Goal: Task Accomplishment & Management: Complete application form

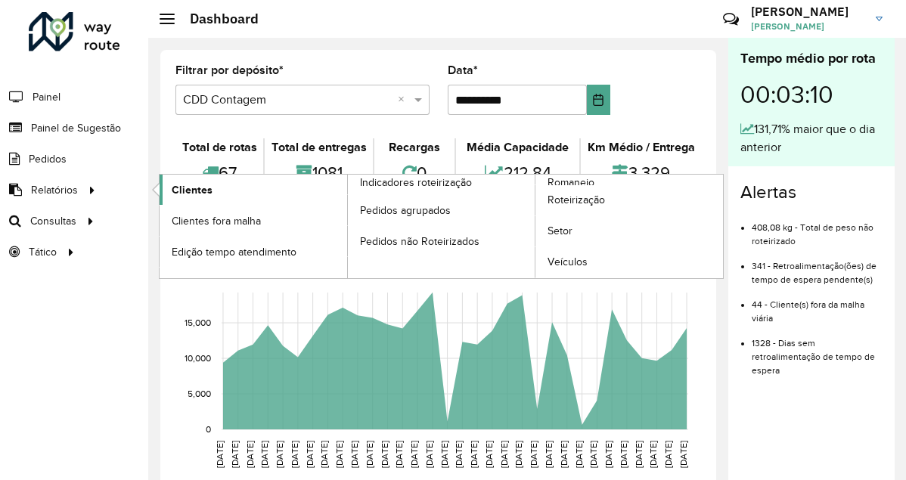
click at [214, 182] on link "Clientes" at bounding box center [254, 190] width 188 height 30
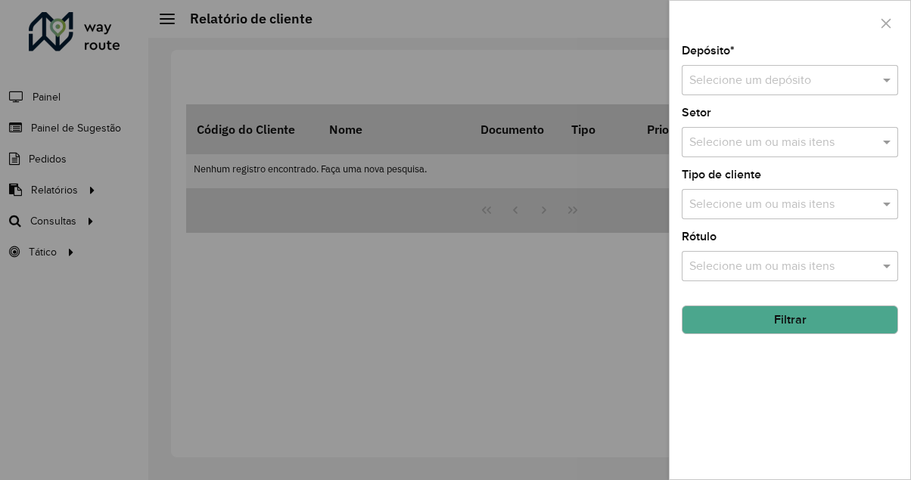
click at [846, 82] on input "text" at bounding box center [774, 81] width 171 height 18
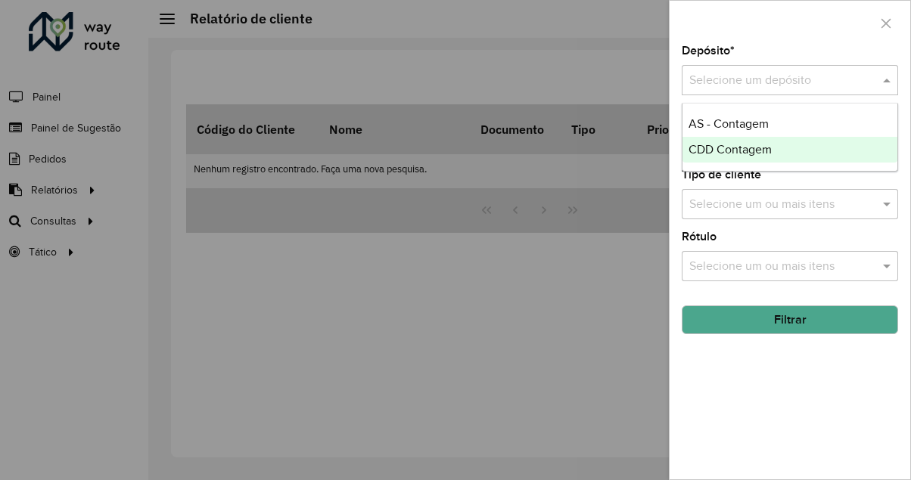
click at [809, 154] on div "CDD Contagem" at bounding box center [789, 150] width 215 height 26
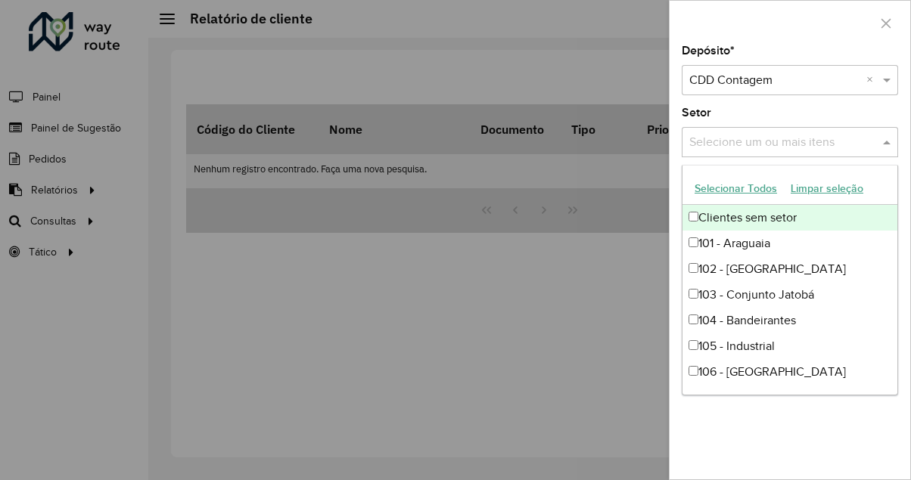
click at [778, 144] on input "text" at bounding box center [782, 143] width 194 height 18
click at [794, 110] on div "Setor Selecione um ou mais itens" at bounding box center [790, 132] width 216 height 50
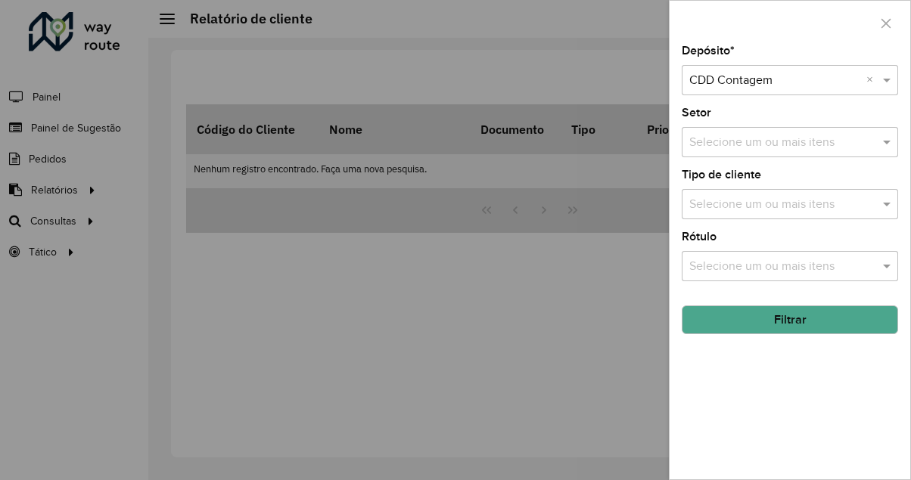
click at [759, 319] on button "Filtrar" at bounding box center [790, 320] width 216 height 29
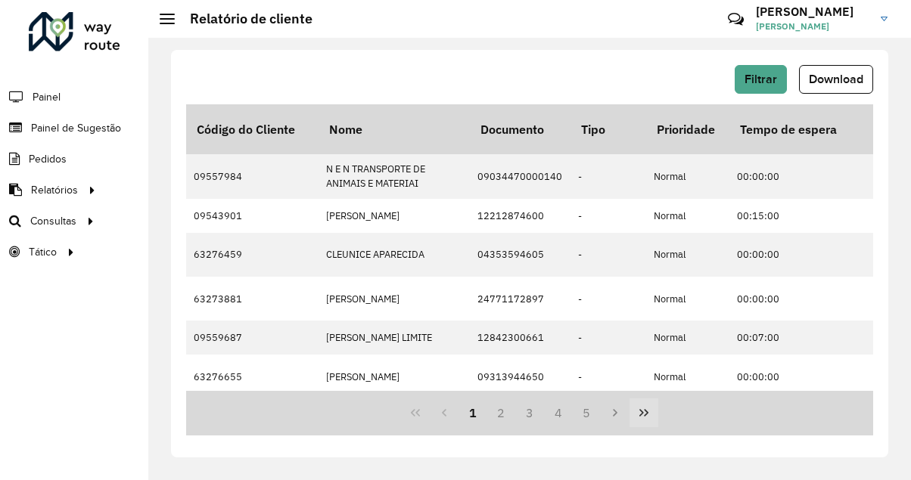
click at [643, 417] on icon "Last Page" at bounding box center [644, 413] width 12 height 12
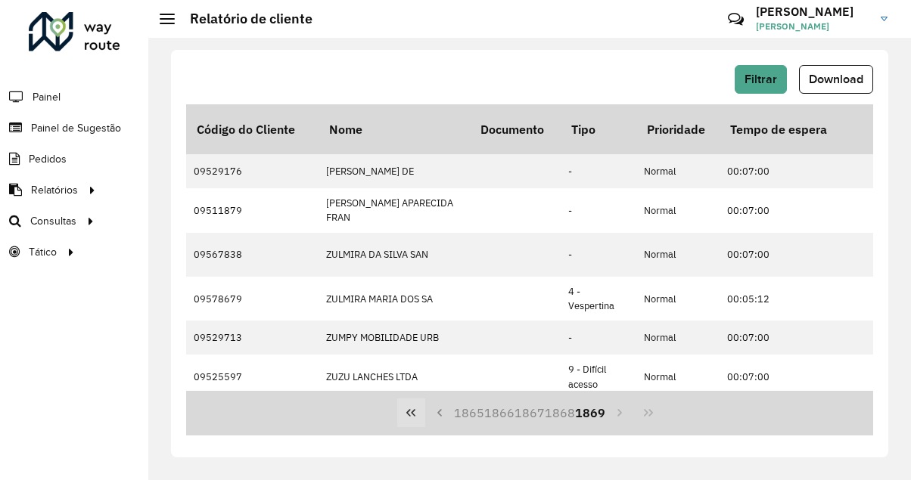
click at [417, 407] on icon "First Page" at bounding box center [411, 413] width 12 height 12
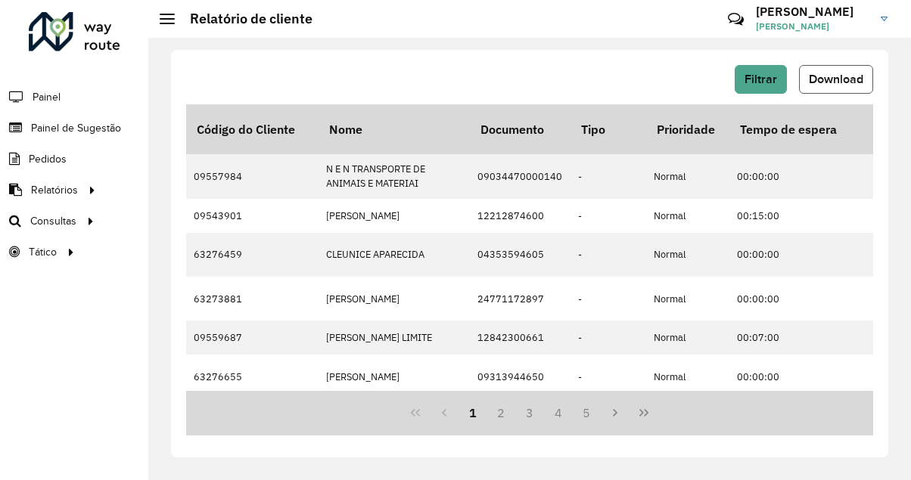
click at [843, 85] on button "Download" at bounding box center [836, 79] width 74 height 29
click at [95, 129] on span "Painel de Sugestão" at bounding box center [78, 128] width 95 height 16
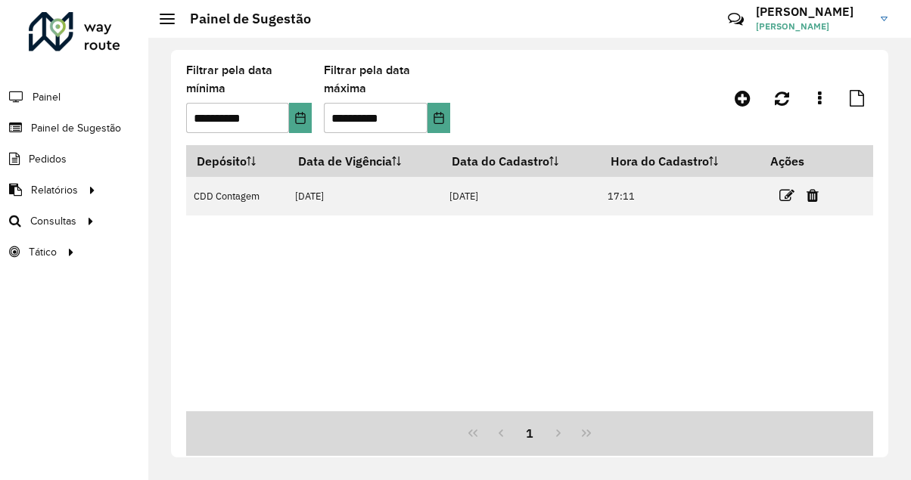
click at [483, 250] on div "Depósito Data de Vigência Data do Cadastro Hora do Cadastro Ações CDD Contagem …" at bounding box center [529, 278] width 687 height 266
click at [625, 388] on div "Depósito Data de Vigência Data do Cadastro Hora do Cadastro Ações CDD Contagem …" at bounding box center [529, 278] width 687 height 266
click at [747, 107] on link at bounding box center [742, 98] width 34 height 27
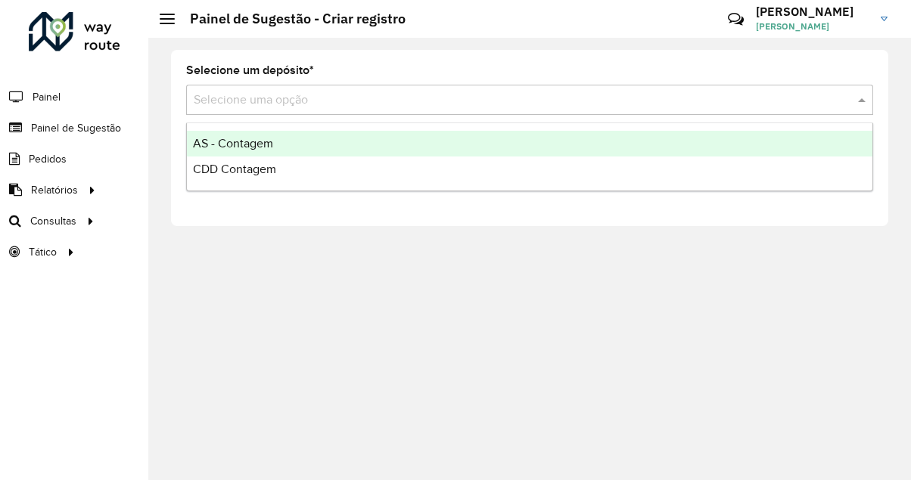
click at [361, 96] on input "text" at bounding box center [515, 101] width 642 height 18
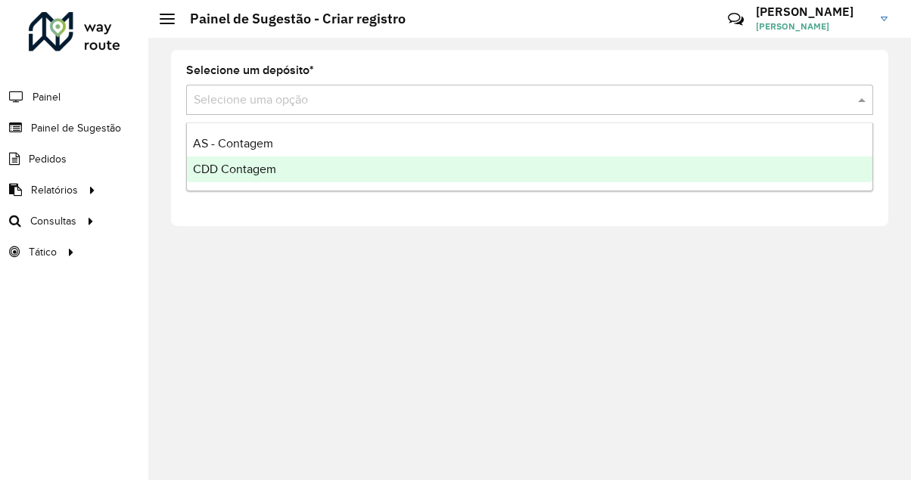
click at [351, 168] on div "CDD Contagem" at bounding box center [529, 170] width 685 height 26
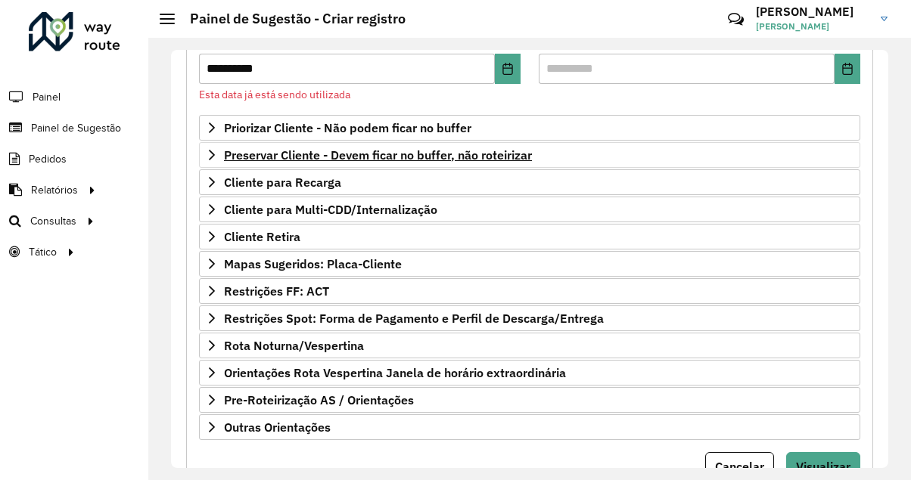
scroll to position [151, 0]
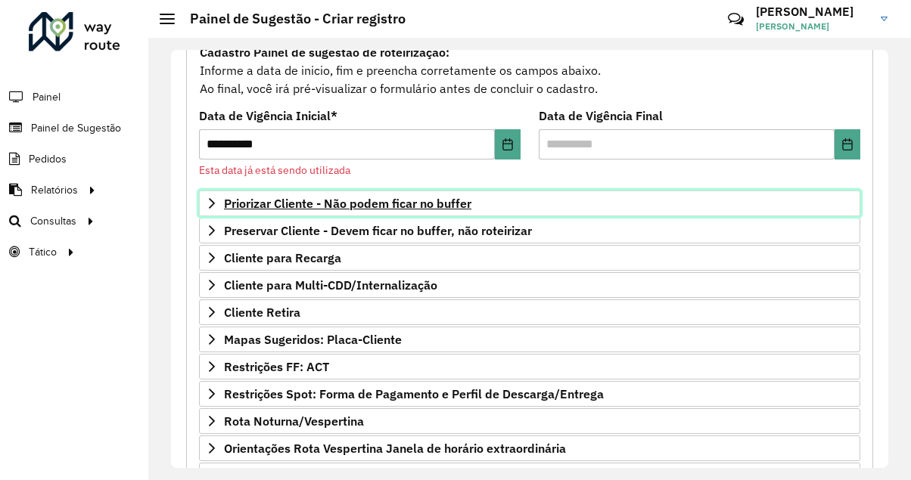
click at [368, 197] on span "Priorizar Cliente - Não podem ficar no buffer" at bounding box center [347, 203] width 247 height 12
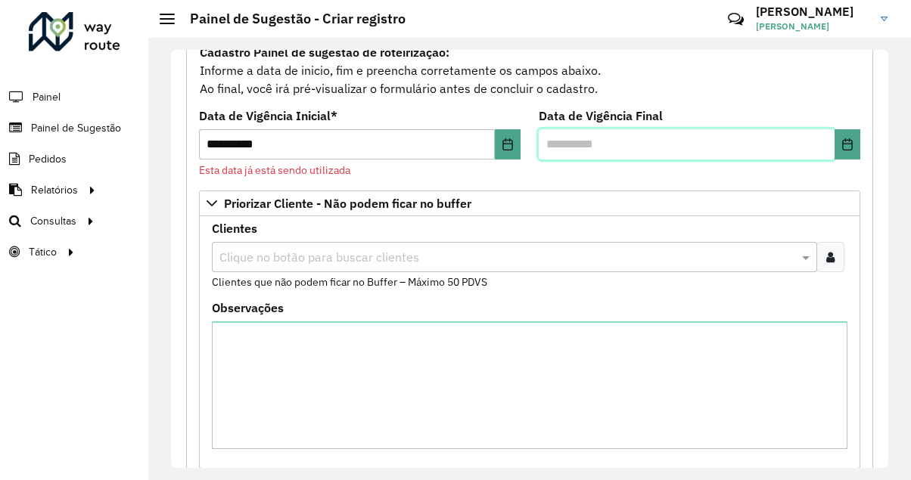
click at [645, 143] on input "text" at bounding box center [687, 144] width 296 height 30
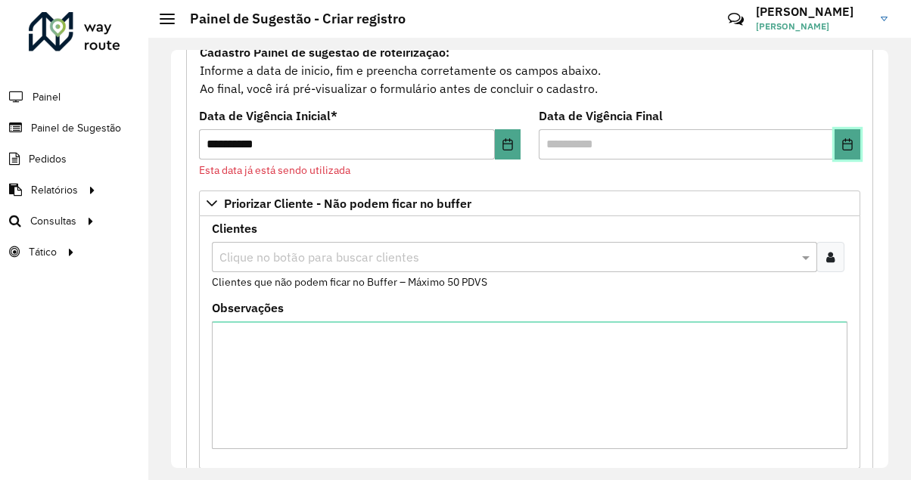
click at [852, 154] on button "Choose Date" at bounding box center [847, 144] width 26 height 30
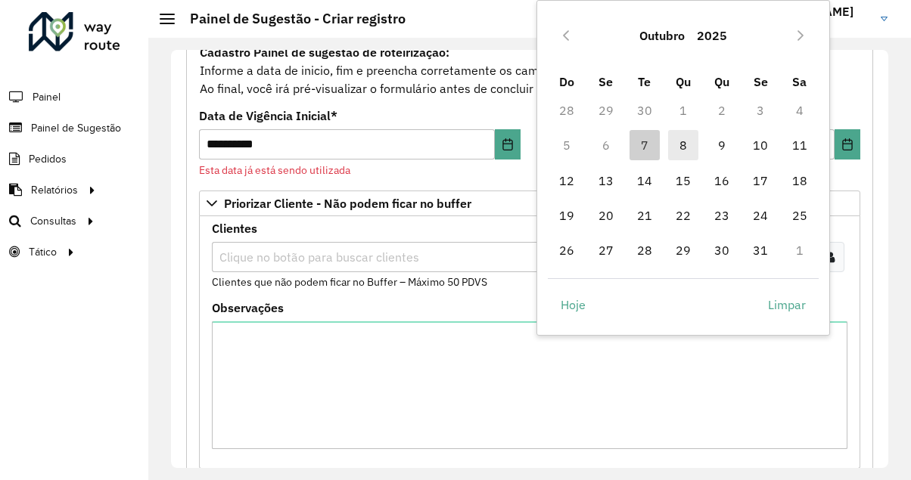
click at [691, 144] on span "8" at bounding box center [683, 145] width 30 height 30
type input "**********"
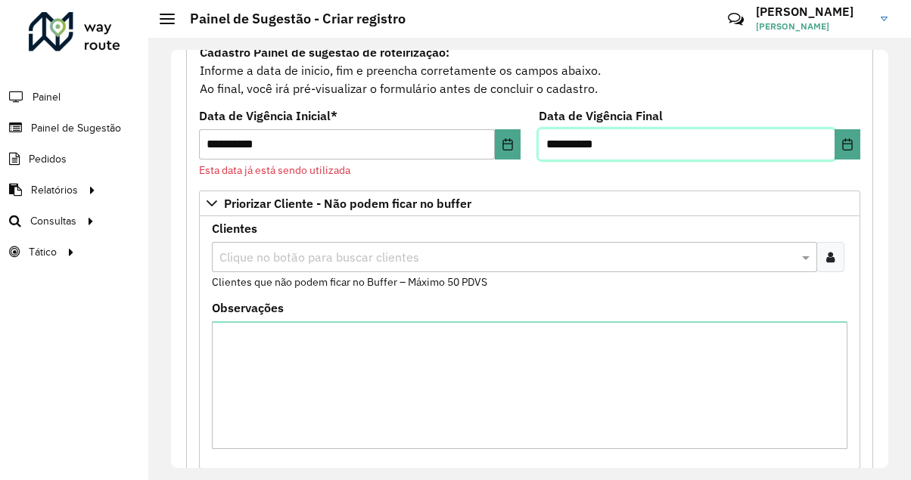
scroll to position [0, 0]
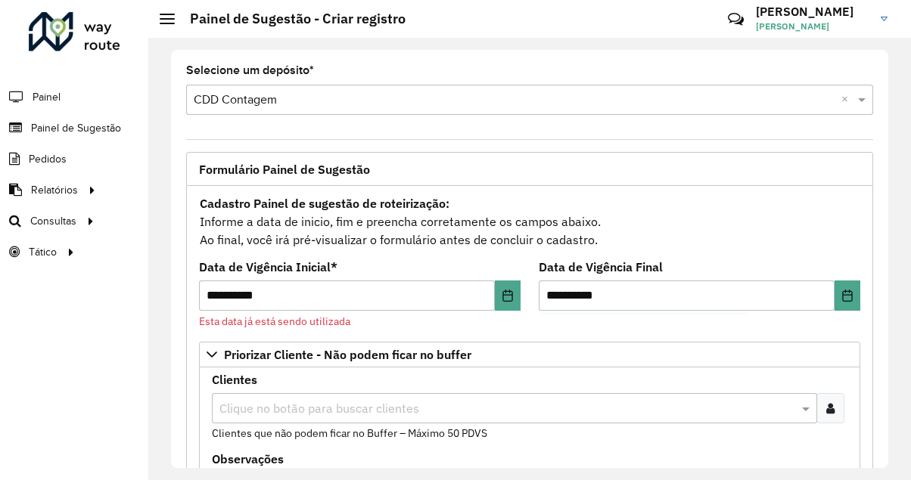
click at [172, 20] on div at bounding box center [167, 19] width 15 height 11
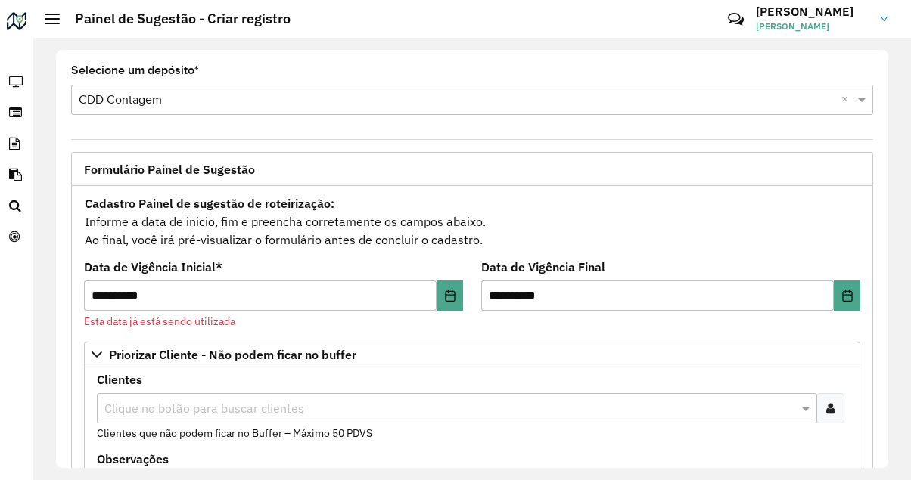
click at [46, 20] on div at bounding box center [52, 19] width 15 height 11
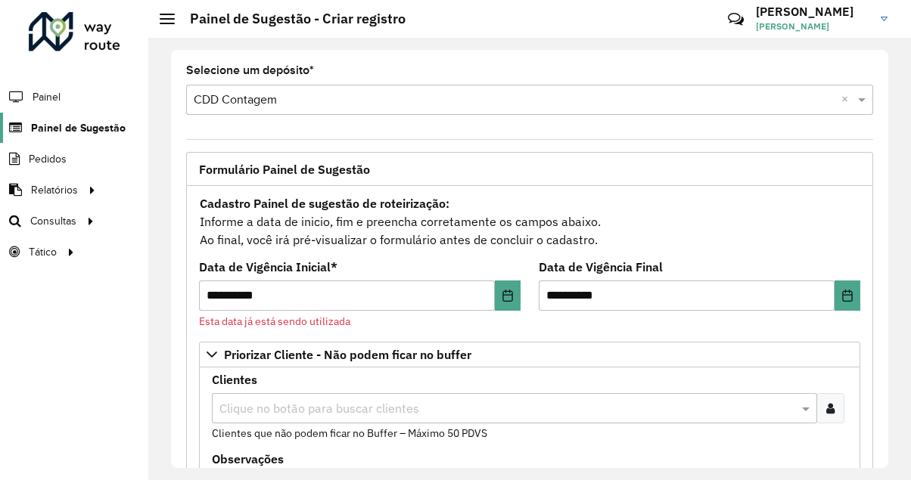
click at [40, 121] on span "Painel de Sugestão" at bounding box center [78, 128] width 95 height 16
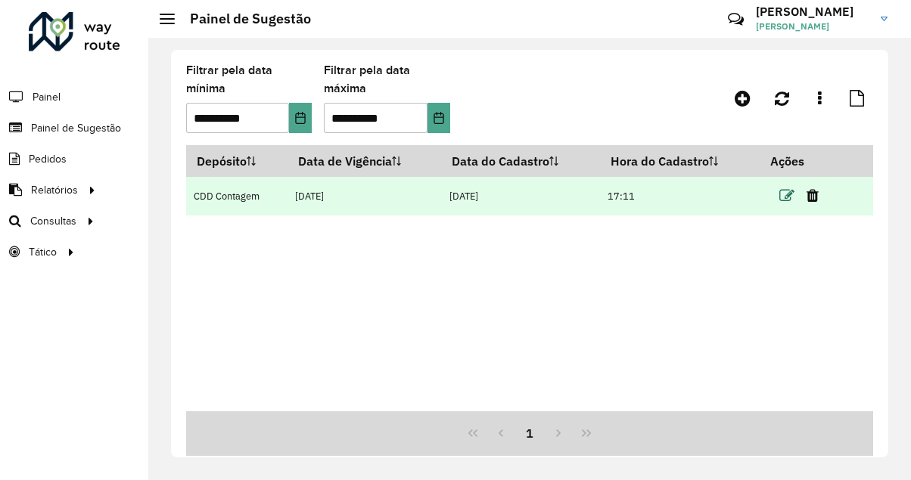
click at [783, 191] on icon at bounding box center [786, 195] width 15 height 15
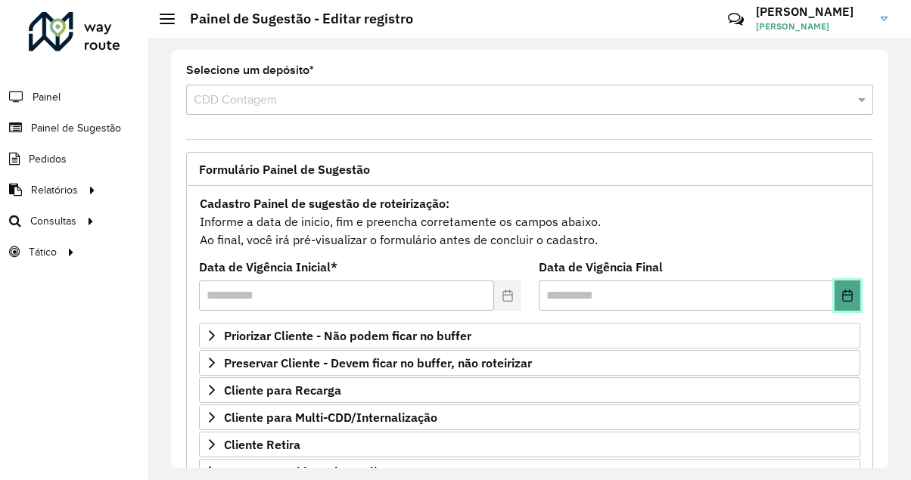
click at [842, 301] on icon "Choose Date" at bounding box center [847, 296] width 10 height 12
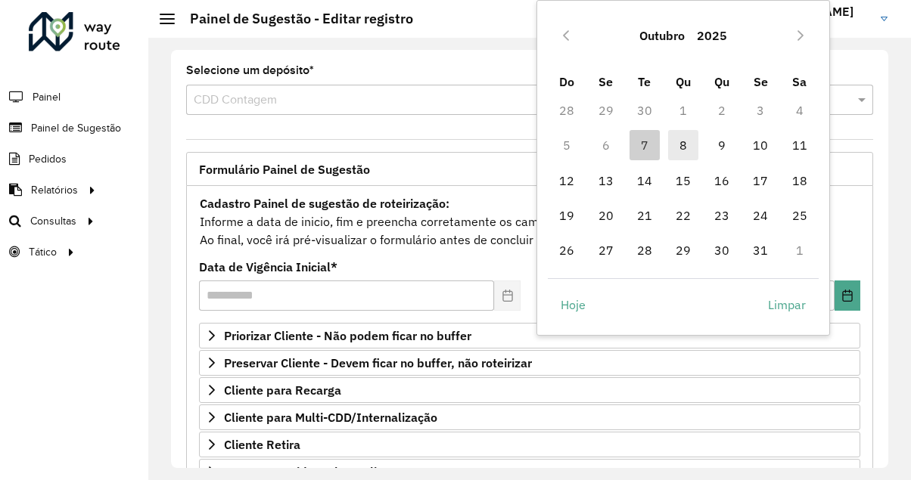
click at [680, 141] on span "8" at bounding box center [683, 145] width 30 height 30
type input "**********"
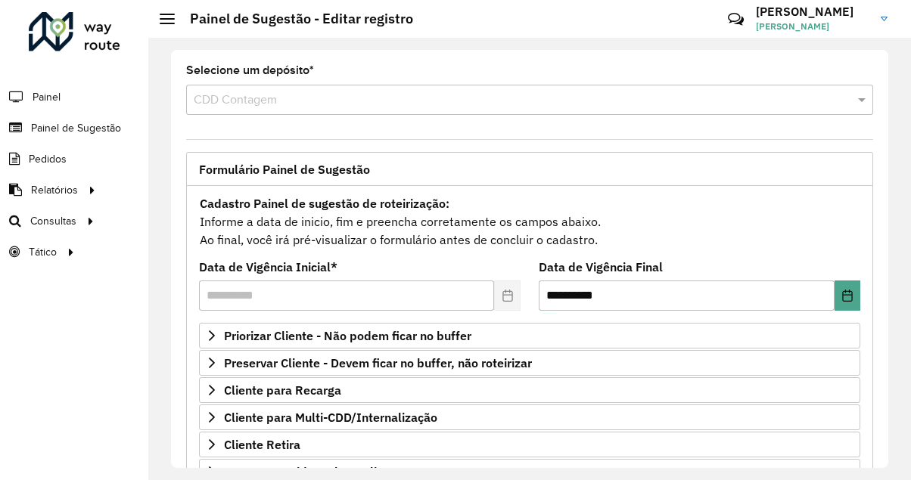
click at [601, 246] on div "Cadastro Painel de sugestão de roteirização: Informe a data de inicio, fim e pr…" at bounding box center [529, 222] width 661 height 56
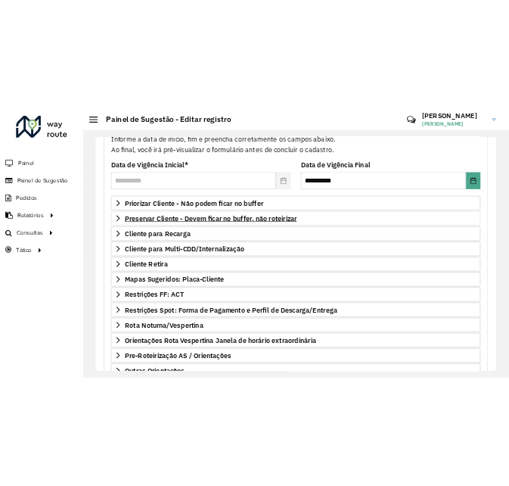
scroll to position [170, 0]
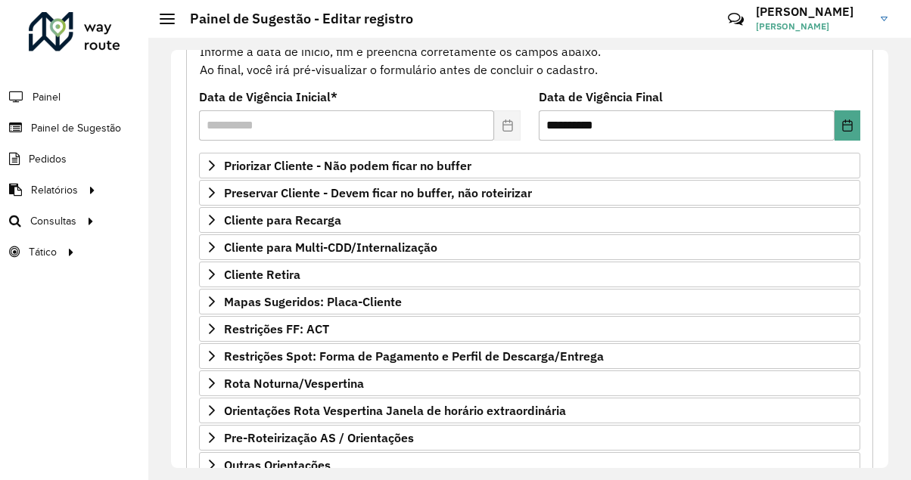
click at [419, 148] on formly-field "**********" at bounding box center [360, 122] width 340 height 61
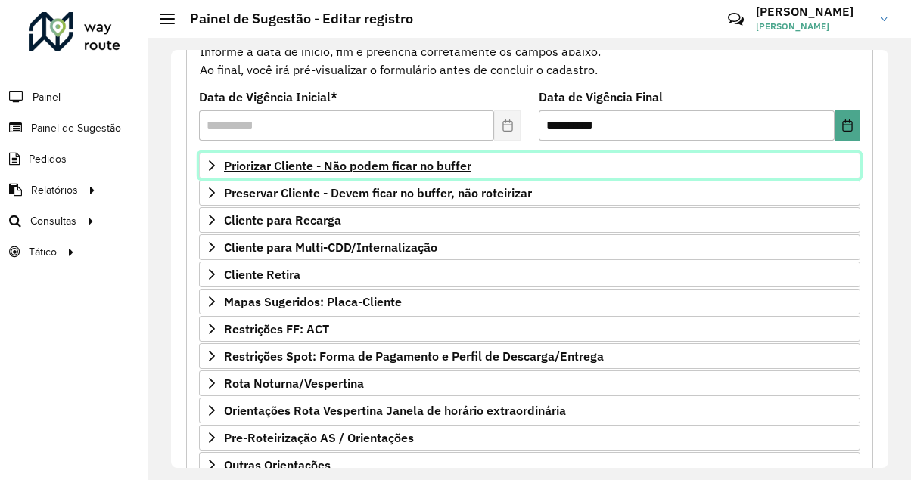
click at [420, 157] on link "Priorizar Cliente - Não podem ficar no buffer" at bounding box center [529, 166] width 661 height 26
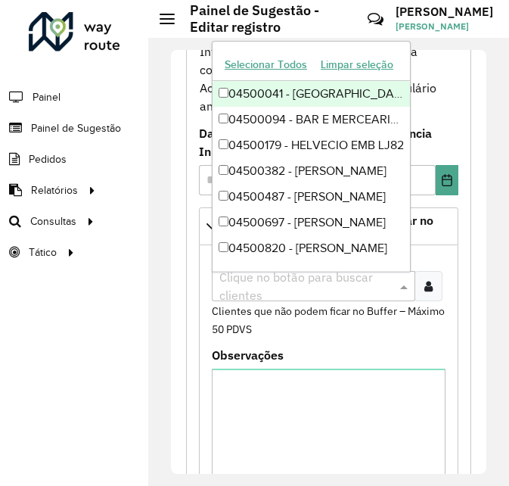
click at [366, 281] on input "text" at bounding box center [306, 287] width 181 height 18
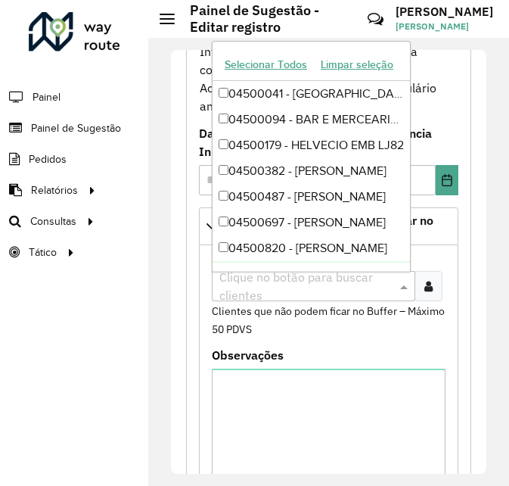
paste input "*****"
type input "*****"
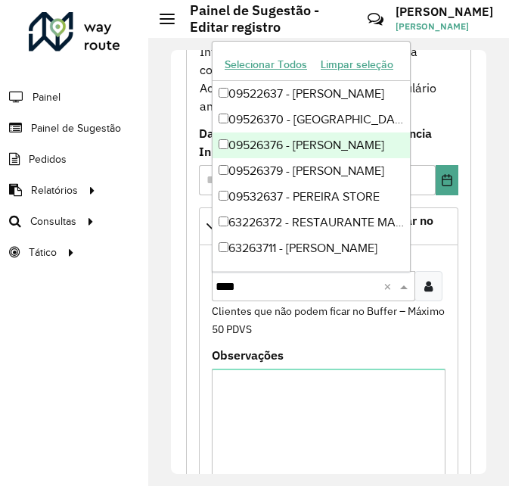
type input "*****"
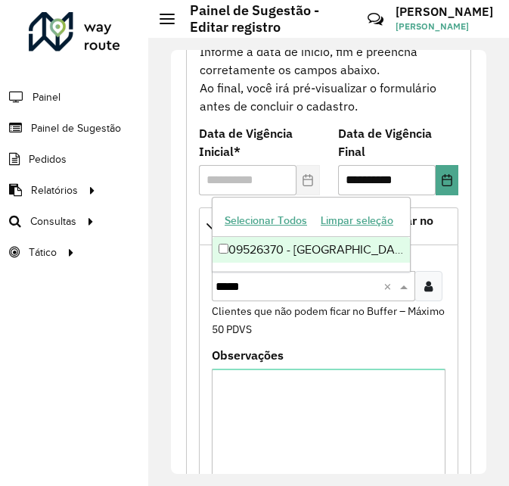
click at [312, 245] on div "09526370 - [GEOGRAPHIC_DATA][PERSON_NAME]" at bounding box center [311, 250] width 197 height 26
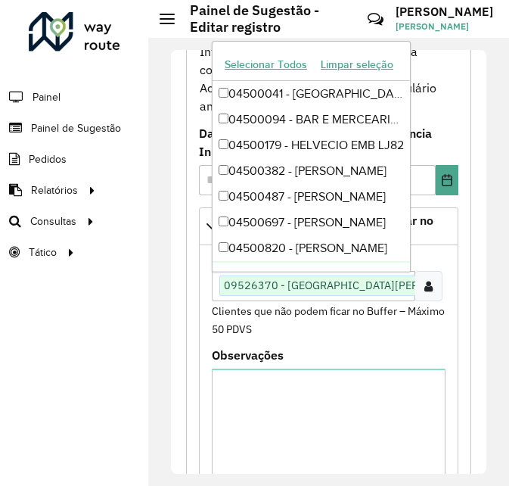
click at [434, 254] on div "Clientes Clique no botão para buscar clientes 09526370 - [PERSON_NAME] × × Clie…" at bounding box center [329, 294] width 234 height 85
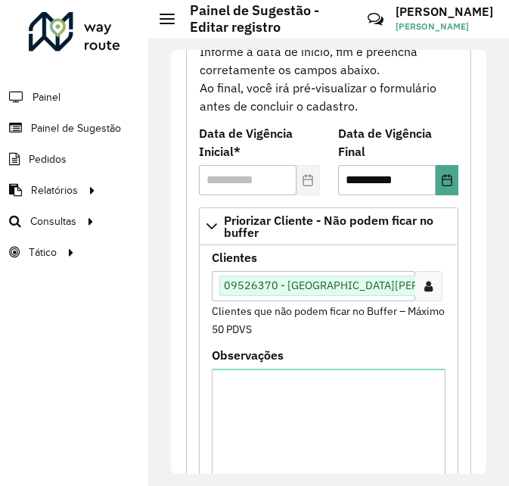
click at [424, 284] on icon at bounding box center [428, 286] width 8 height 12
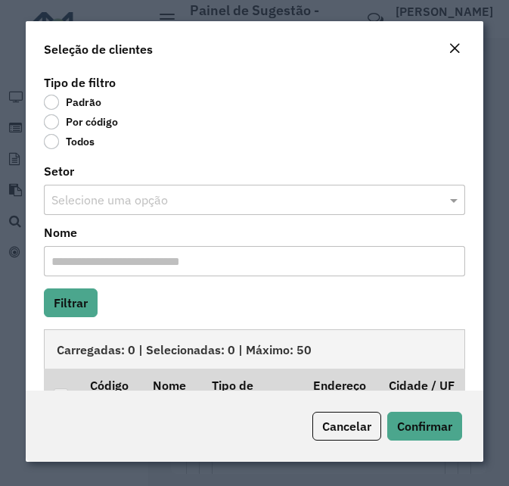
click at [459, 41] on div "Close" at bounding box center [455, 49] width 12 height 18
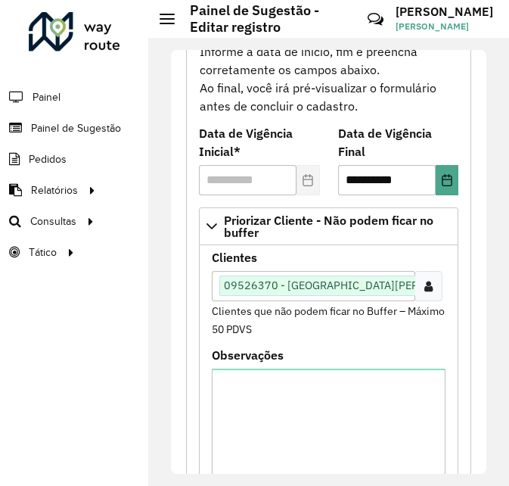
scroll to position [0, 40]
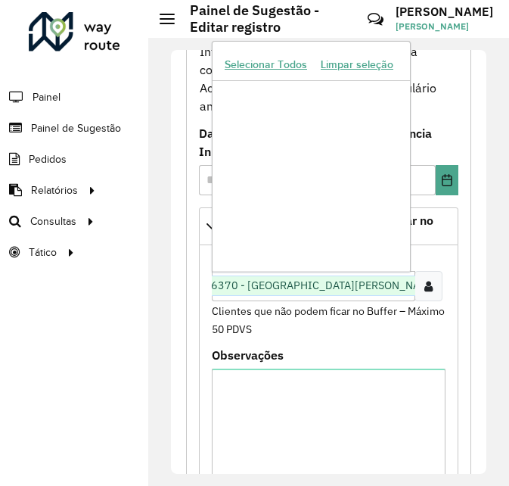
click at [372, 294] on span "09526370 - [GEOGRAPHIC_DATA][PERSON_NAME]" at bounding box center [311, 285] width 263 height 18
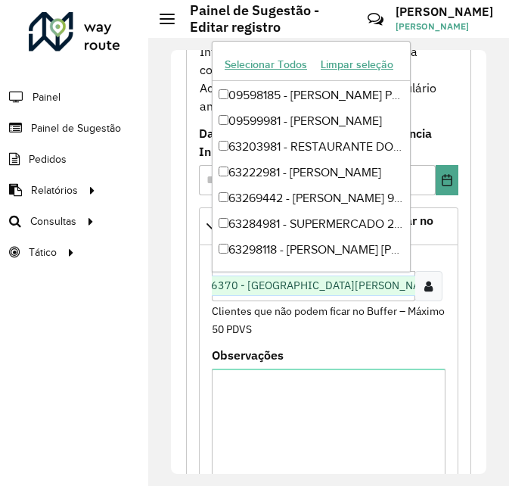
scroll to position [0, 0]
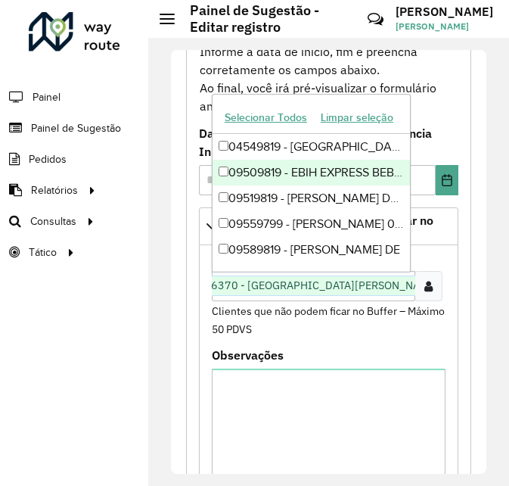
click at [350, 172] on div "09509819 - EBIH EXPRESS BEBIDAS" at bounding box center [311, 173] width 197 height 26
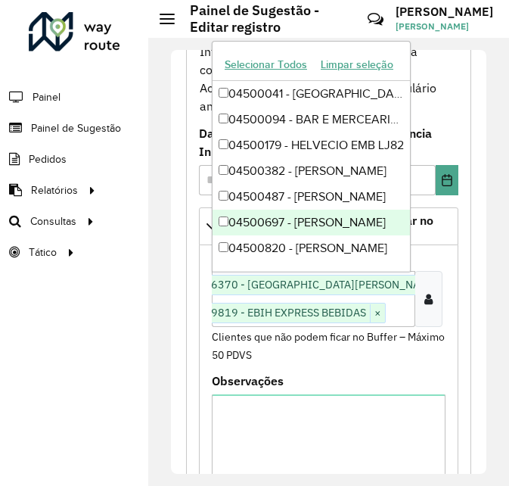
click at [397, 312] on div "Clique no botão para buscar clientes 09526370 - [PERSON_NAME] × 09509819 - EBIH…" at bounding box center [314, 299] width 204 height 56
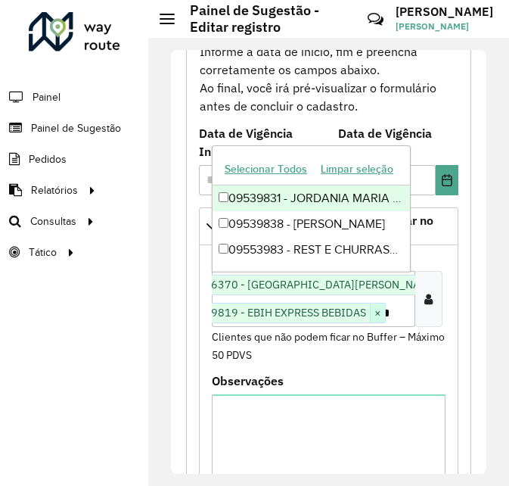
scroll to position [0, 24]
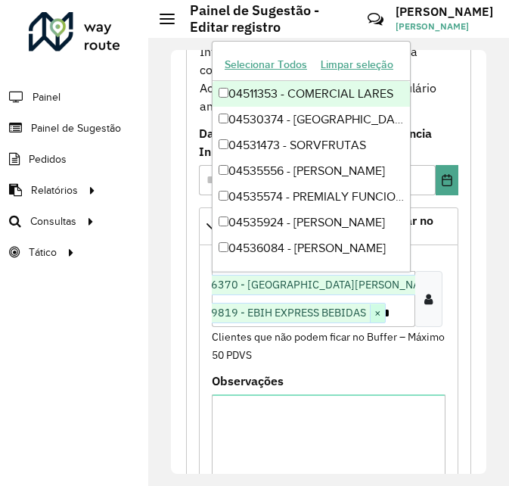
type input "*"
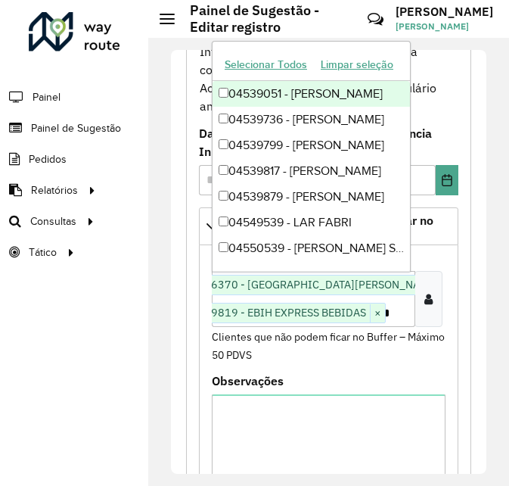
scroll to position [0, 10]
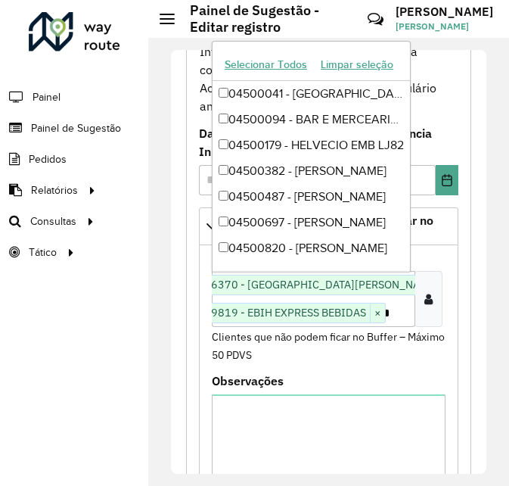
type input "*"
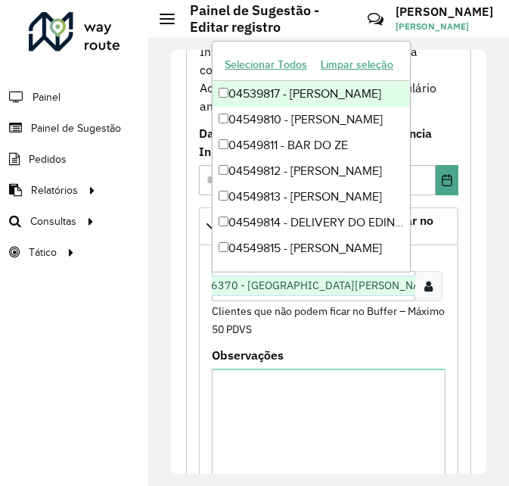
scroll to position [0, 28]
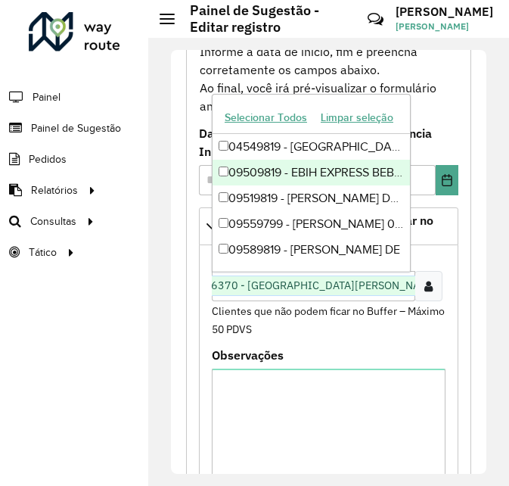
click at [329, 171] on div "09509819 - EBIH EXPRESS BEBIDAS" at bounding box center [311, 173] width 197 height 26
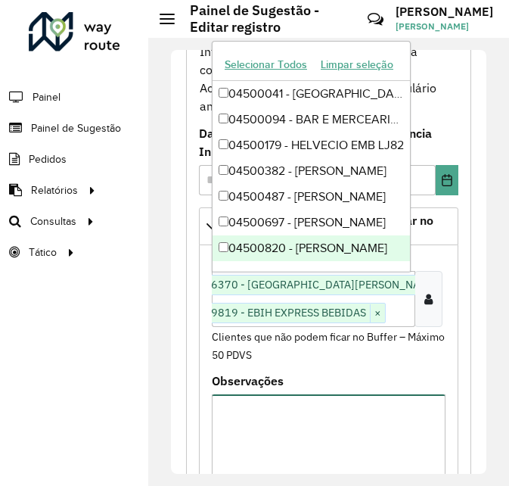
click at [331, 418] on textarea "Observações" at bounding box center [329, 458] width 234 height 128
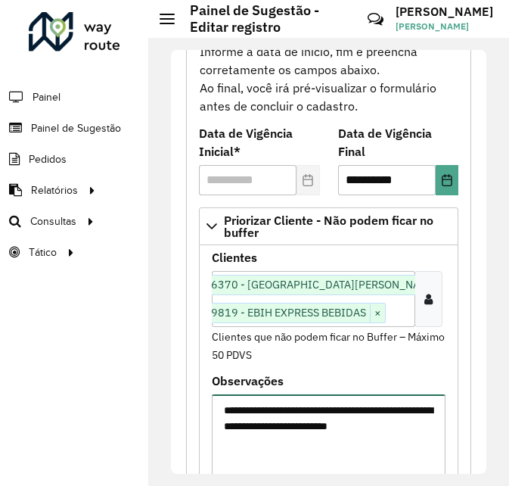
type textarea "**********"
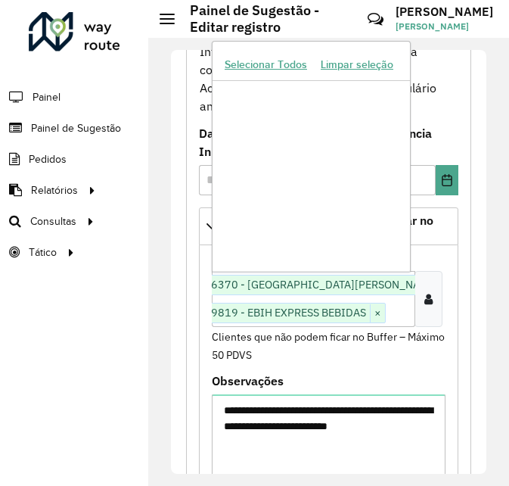
click at [394, 316] on div "Clique no botão para buscar clientes 09526370 - [PERSON_NAME] × 09509819 - EBIH…" at bounding box center [314, 299] width 204 height 56
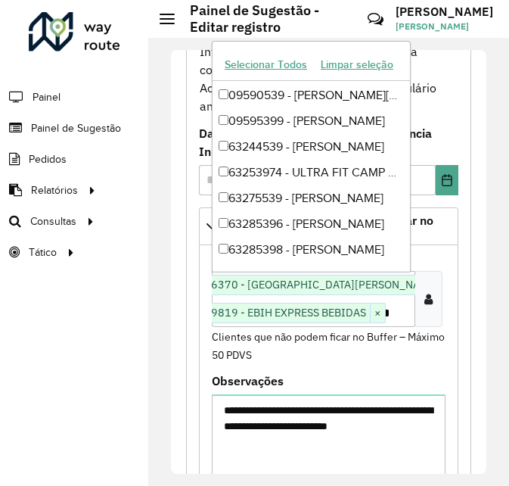
scroll to position [693, 0]
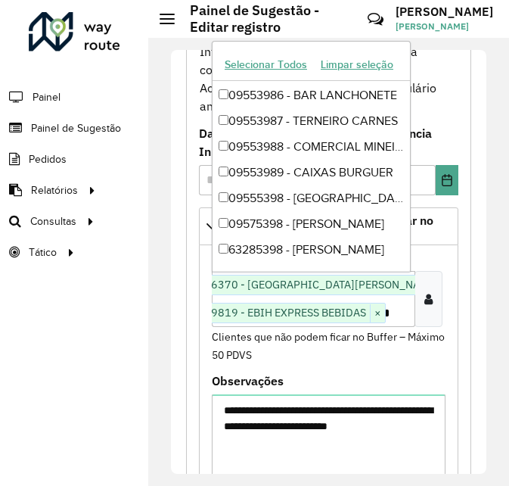
type input "*****"
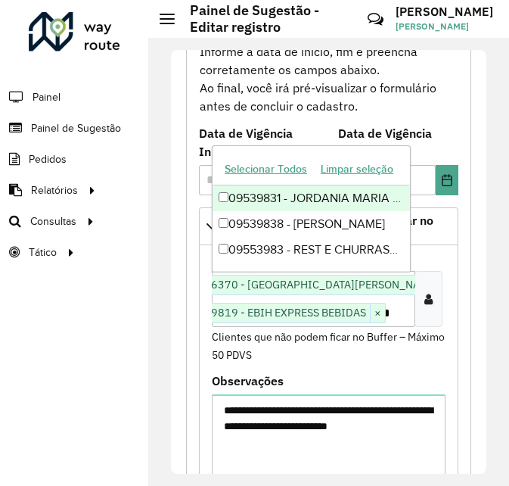
scroll to position [0, 0]
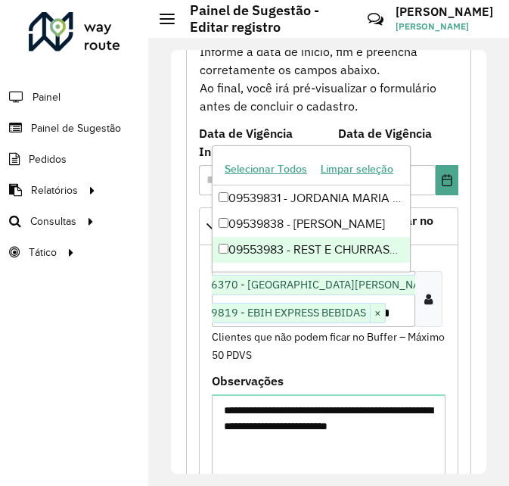
click at [252, 253] on div "09553983 - REST E CHURRASC GRUT" at bounding box center [311, 250] width 197 height 26
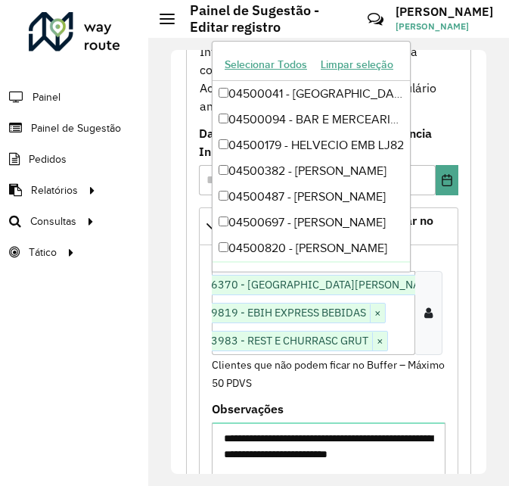
click at [438, 372] on div "Clientes Clique no botão para buscar clientes 09526370 - SEBASTIAO GOMES FERR ×…" at bounding box center [329, 321] width 234 height 139
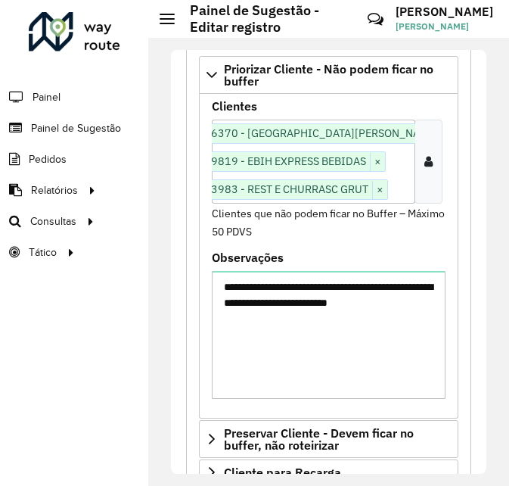
scroll to position [548, 0]
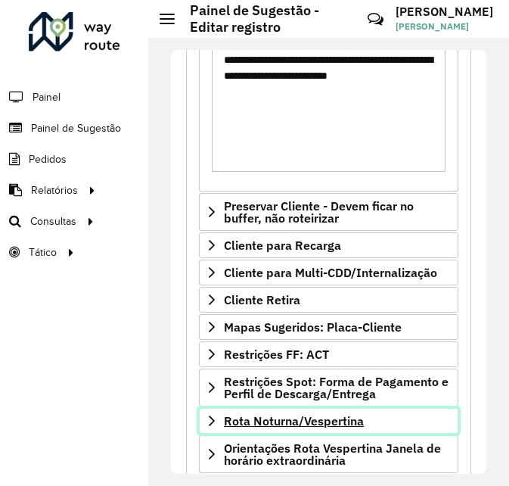
click at [295, 420] on span "Rota Noturna/Vespertina" at bounding box center [294, 421] width 140 height 12
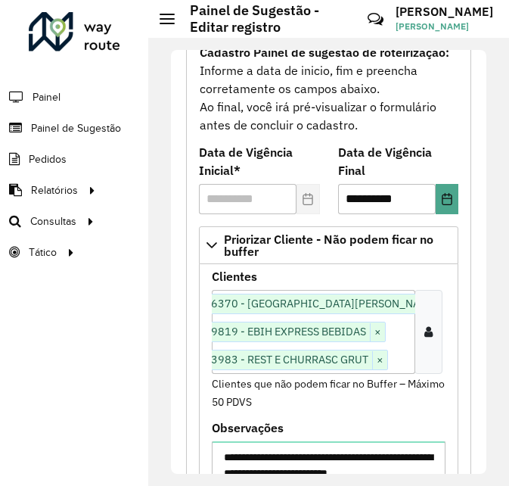
scroll to position [227, 0]
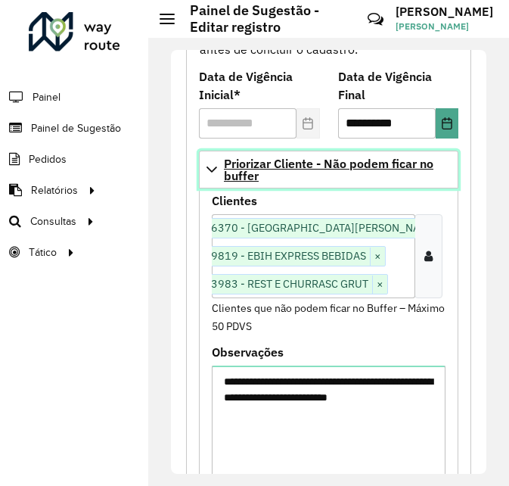
click at [205, 166] on link "Priorizar Cliente - Não podem ficar no buffer" at bounding box center [328, 170] width 259 height 38
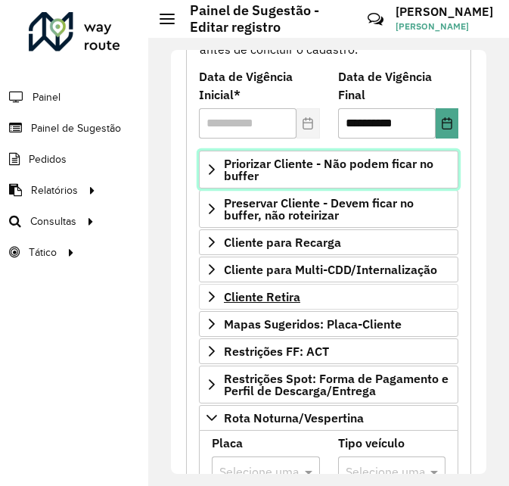
scroll to position [303, 0]
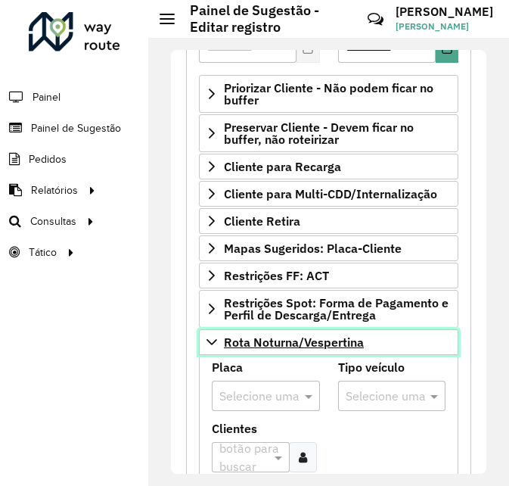
click at [213, 346] on icon at bounding box center [212, 342] width 12 height 12
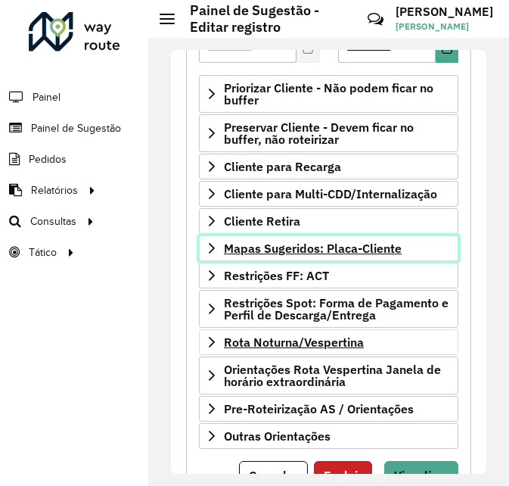
click at [216, 250] on icon at bounding box center [212, 248] width 12 height 12
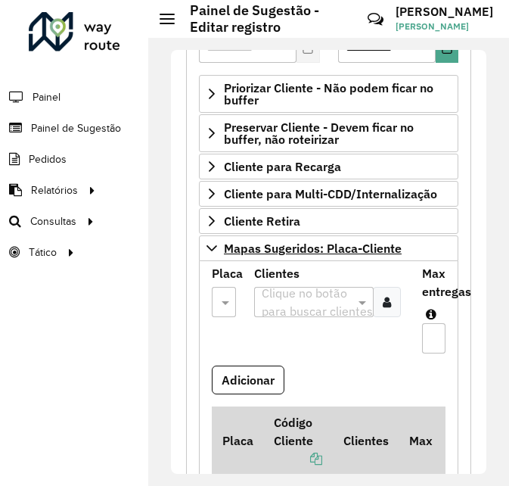
click at [328, 306] on input "text" at bounding box center [306, 303] width 97 height 18
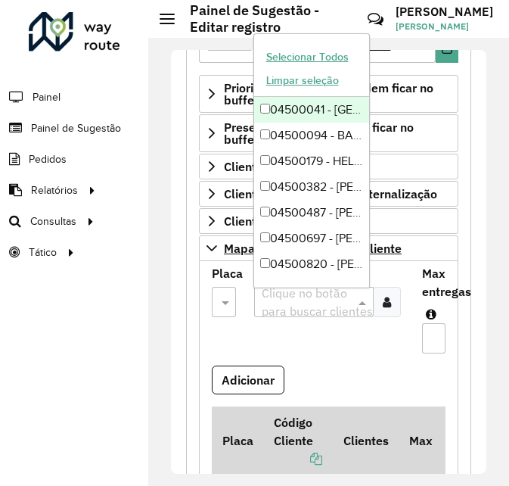
paste input "**********"
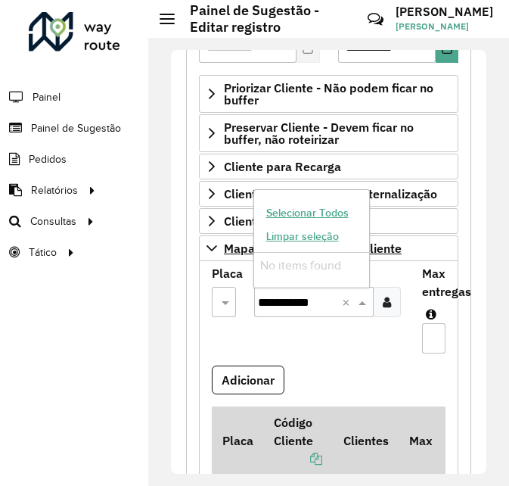
click at [316, 306] on input "**********" at bounding box center [300, 303] width 84 height 18
type input "*****"
click at [311, 275] on div "09514065 - MANOS BEER" at bounding box center [311, 266] width 115 height 26
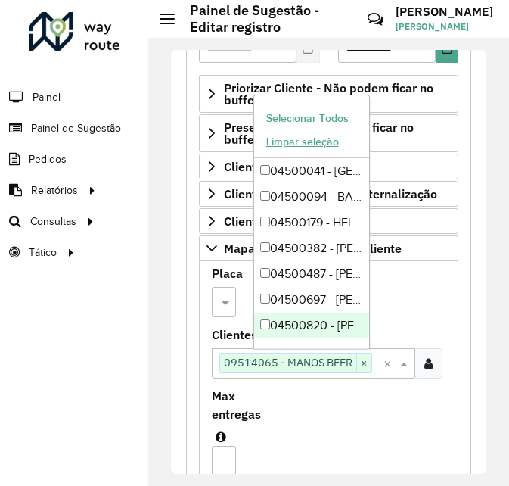
paste input "*****"
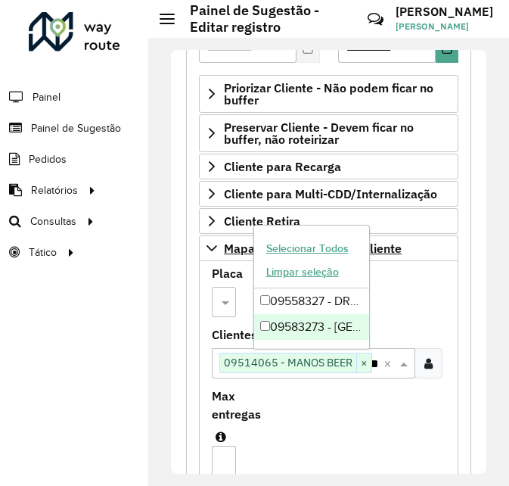
type input "*****"
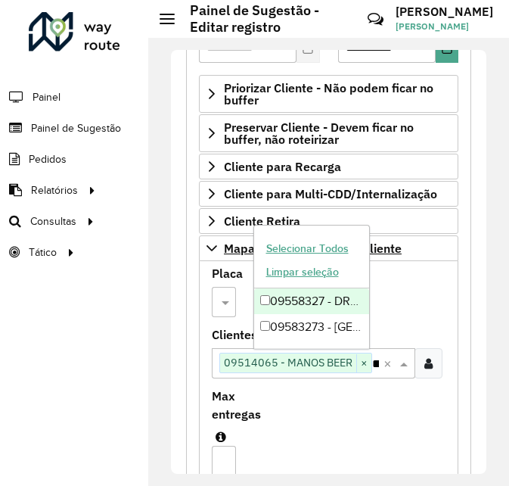
drag, startPoint x: 320, startPoint y: 328, endPoint x: 362, endPoint y: 299, distance: 50.6
click at [365, 298] on div "09558327 - DROGARIA WANESSA LTDA 09583273 - [GEOGRAPHIC_DATA]" at bounding box center [311, 313] width 115 height 51
click at [344, 294] on div "09558327 - DROGARIA WANESSA LTDA" at bounding box center [311, 301] width 115 height 26
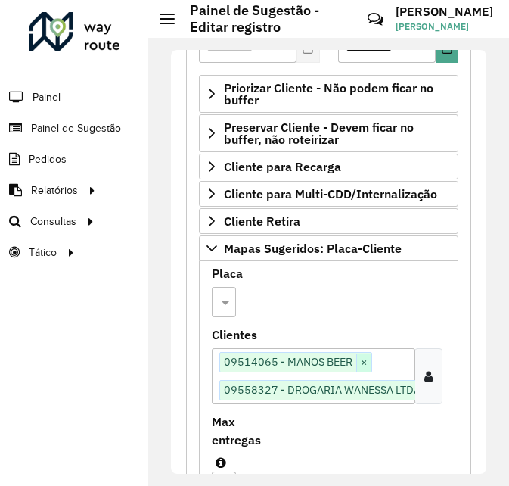
click at [368, 366] on span "×" at bounding box center [363, 362] width 15 height 18
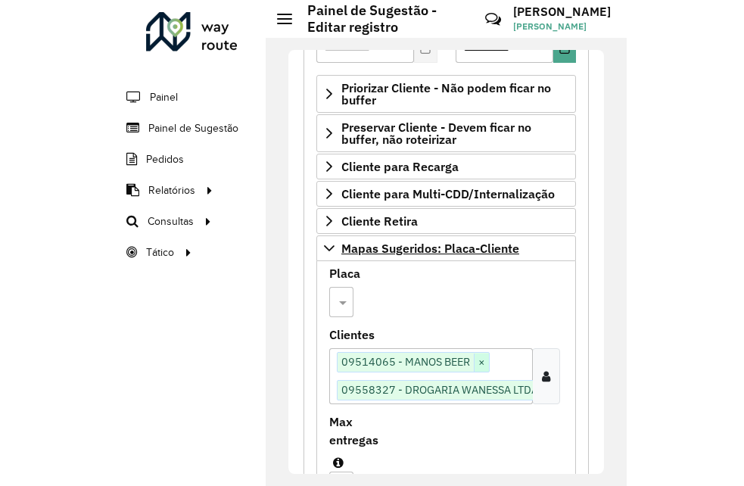
scroll to position [0, 49]
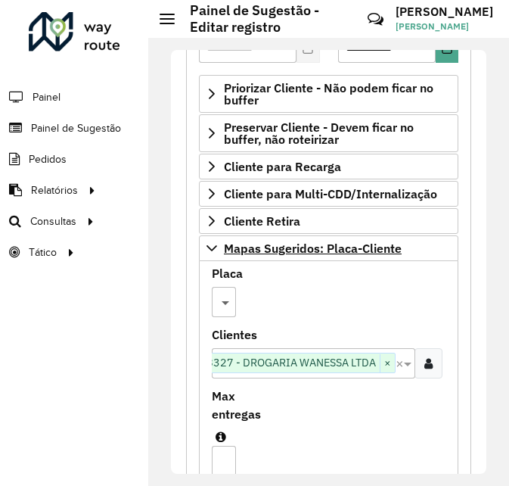
click at [227, 303] on span at bounding box center [227, 302] width 17 height 18
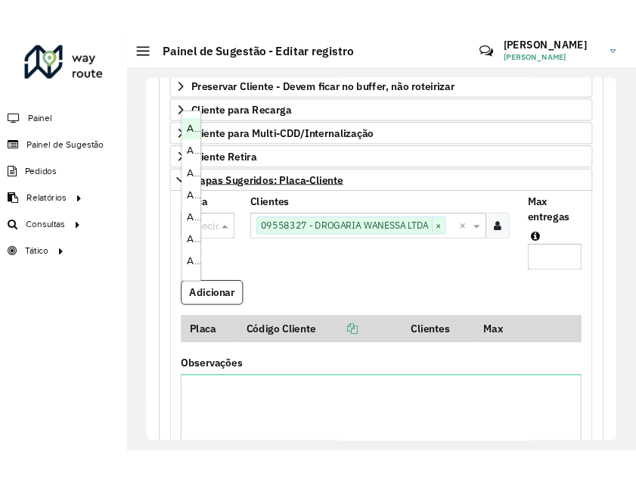
scroll to position [248, 0]
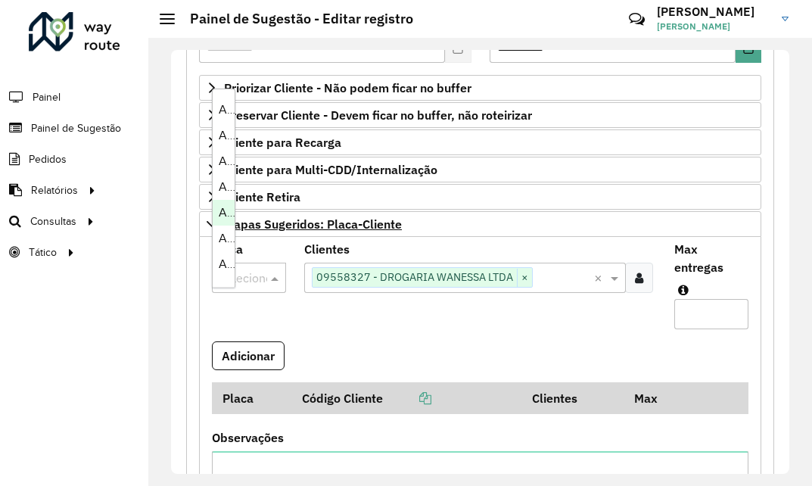
click at [255, 240] on div "Placa Selecione uma opção Clientes Clique no botão para buscar clientes 0955832…" at bounding box center [480, 418] width 562 height 362
click at [265, 277] on div at bounding box center [249, 278] width 74 height 20
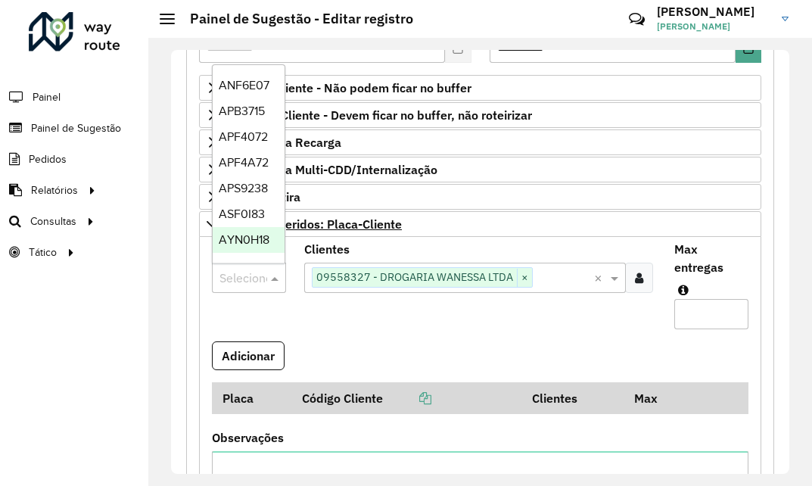
click at [281, 329] on formly-field "Placa Selecione uma opção" at bounding box center [249, 293] width 92 height 98
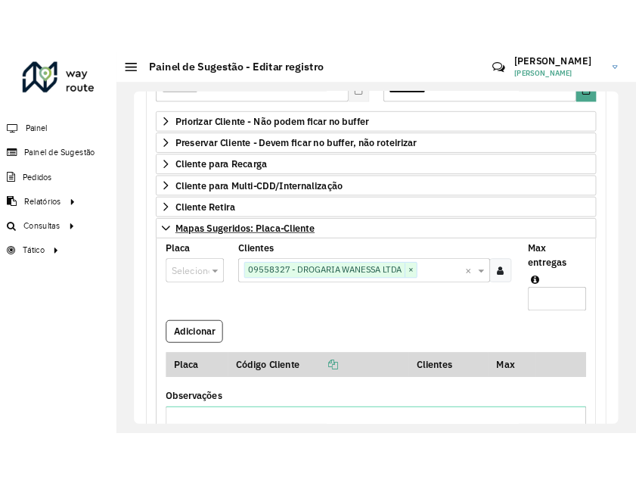
scroll to position [284, 0]
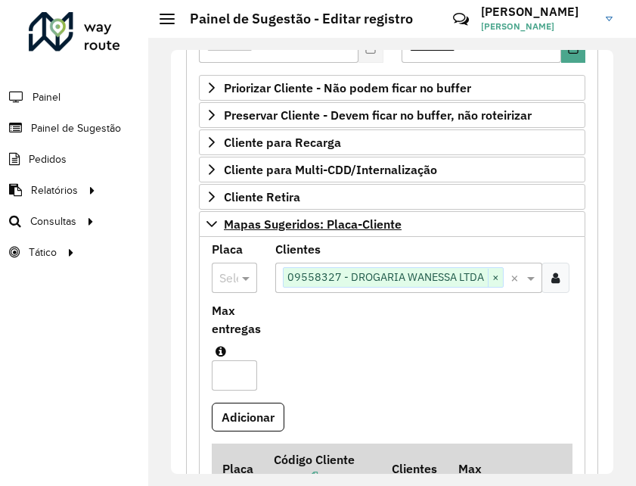
click at [535, 245] on div "Clientes Clique no botão para buscar clientes 09558327 - DROGARIA WANESSA LTDA …" at bounding box center [424, 268] width 298 height 49
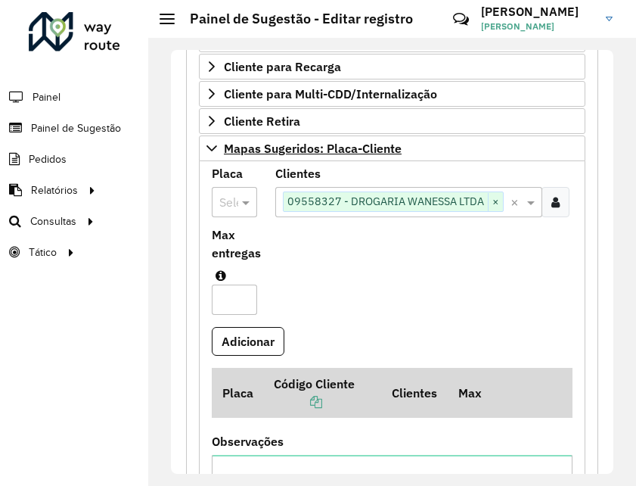
click at [240, 300] on input "*" at bounding box center [234, 299] width 45 height 30
click at [268, 291] on formly-group "Placa Selecione uma opção Clientes Clique no botão para buscar clientes 0955832…" at bounding box center [392, 381] width 379 height 427
click at [232, 196] on div at bounding box center [234, 202] width 45 height 20
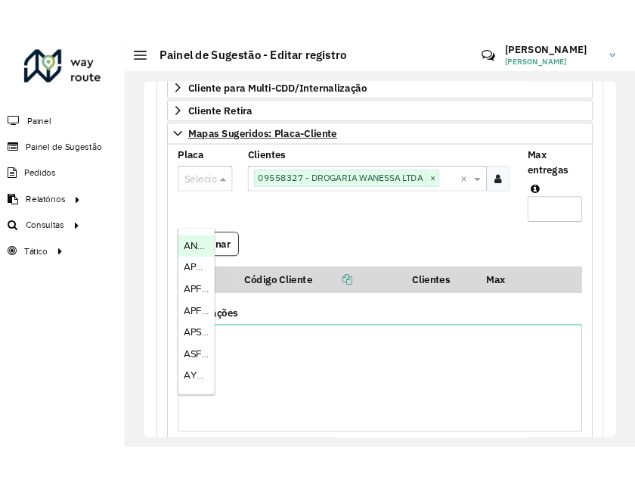
scroll to position [324, 0]
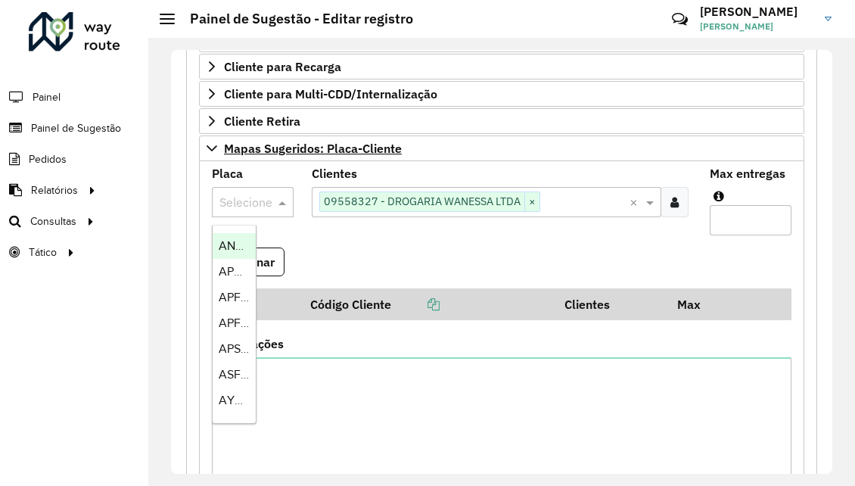
drag, startPoint x: 503, startPoint y: 250, endPoint x: 339, endPoint y: 221, distance: 166.8
click at [493, 249] on formly-field "Adicionar" at bounding box center [502, 267] width 598 height 41
click at [259, 200] on div at bounding box center [253, 202] width 82 height 20
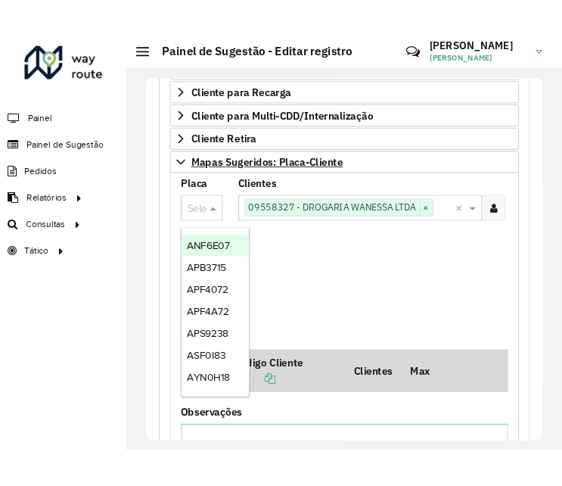
scroll to position [360, 0]
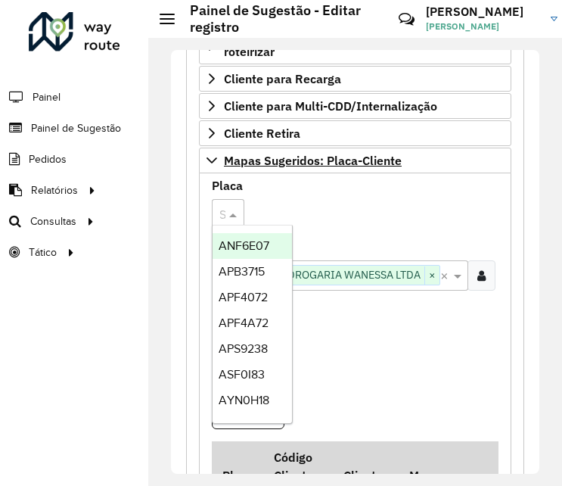
click at [223, 210] on div at bounding box center [234, 214] width 45 height 20
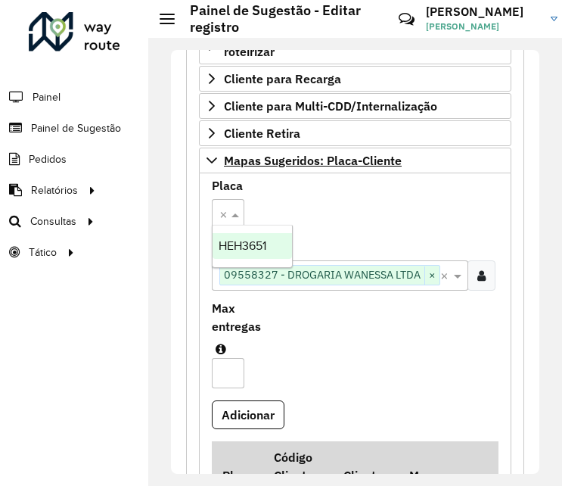
scroll to position [0, 52]
click at [231, 236] on div "HEH3651" at bounding box center [252, 246] width 79 height 26
click at [327, 238] on formly-group "Placa Selecione uma opção × HEH3651 × Clientes Clique no botão para buscar clie…" at bounding box center [355, 433] width 305 height 506
click at [231, 368] on input "*" at bounding box center [228, 373] width 33 height 30
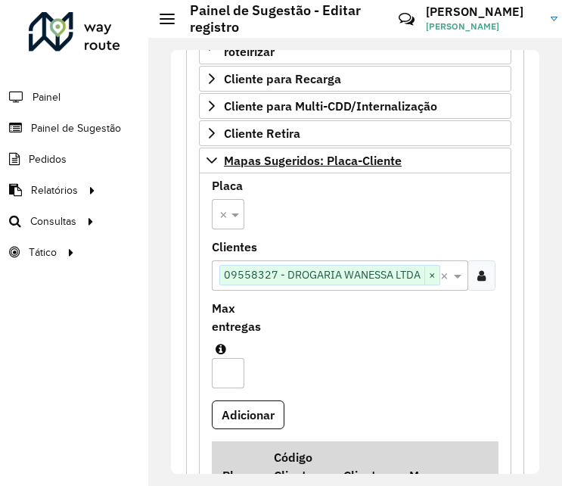
click at [231, 368] on input "*" at bounding box center [228, 373] width 33 height 30
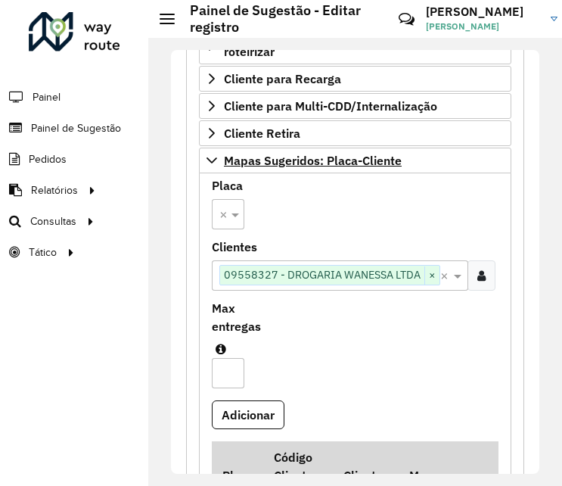
click at [231, 368] on input "**" at bounding box center [228, 373] width 33 height 30
click at [231, 365] on input "**" at bounding box center [228, 373] width 33 height 30
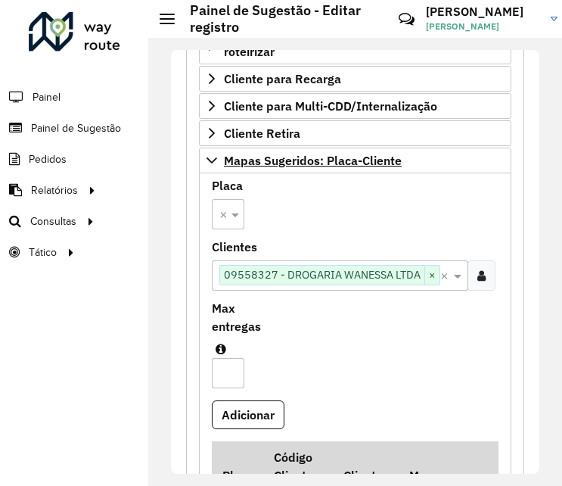
click at [224, 371] on input "**" at bounding box center [228, 373] width 33 height 30
type input "**"
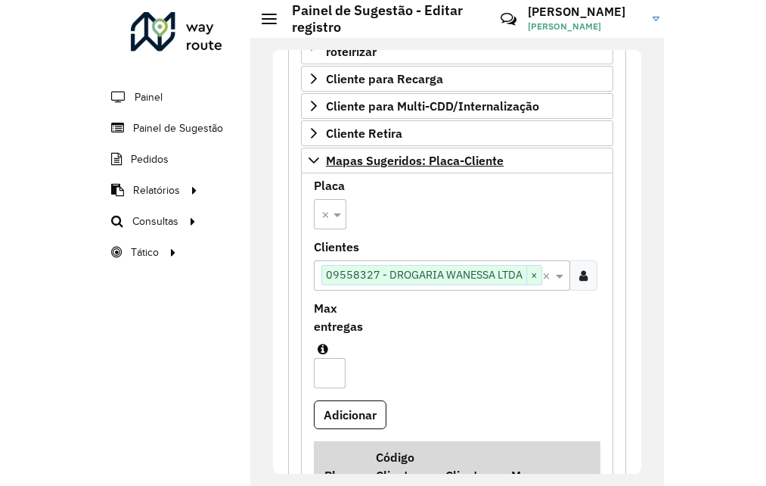
scroll to position [0, 0]
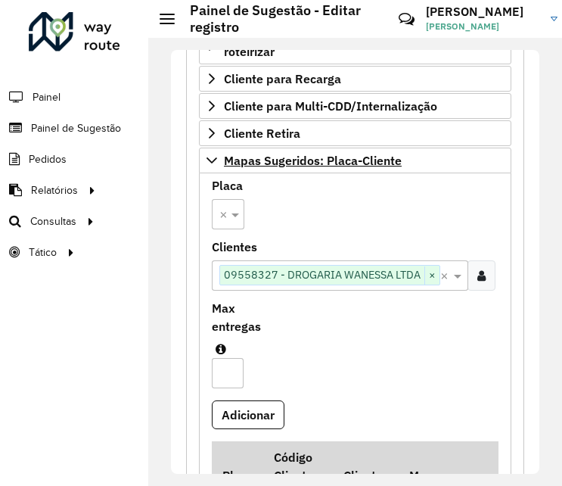
click at [324, 403] on formly-field "Adicionar" at bounding box center [355, 420] width 305 height 41
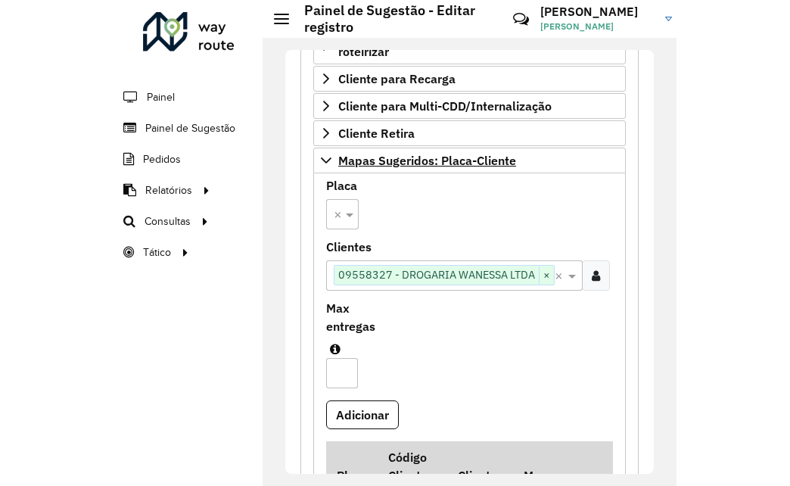
scroll to position [318, 0]
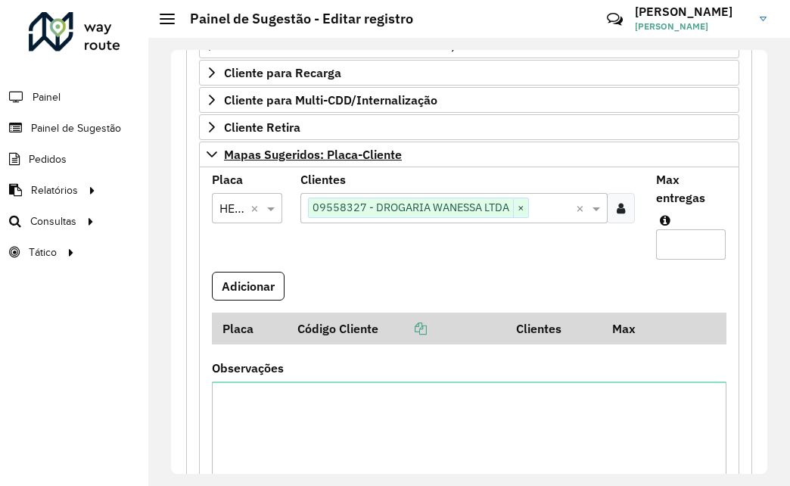
click at [601, 275] on formly-field "Adicionar" at bounding box center [469, 292] width 533 height 41
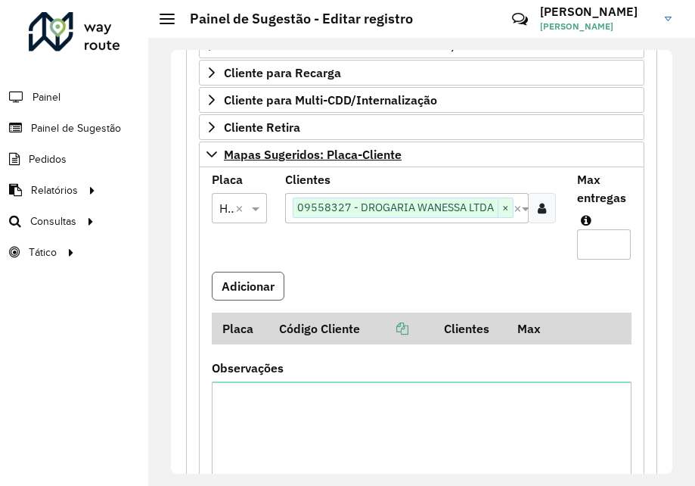
click at [264, 287] on button "Adicionar" at bounding box center [248, 286] width 73 height 29
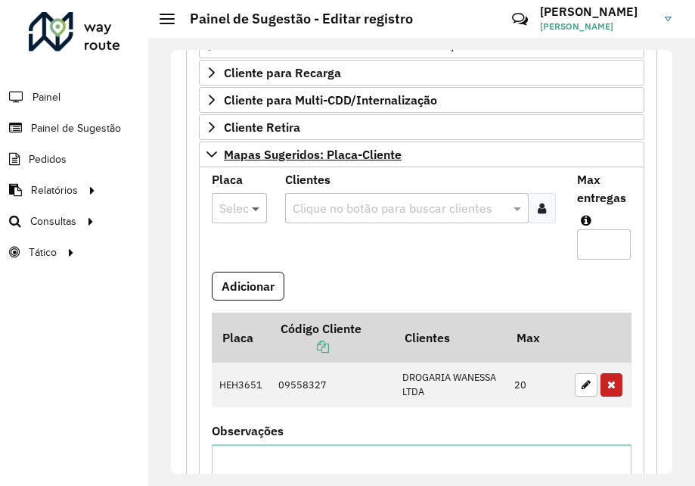
click at [249, 210] on span at bounding box center [257, 208] width 19 height 18
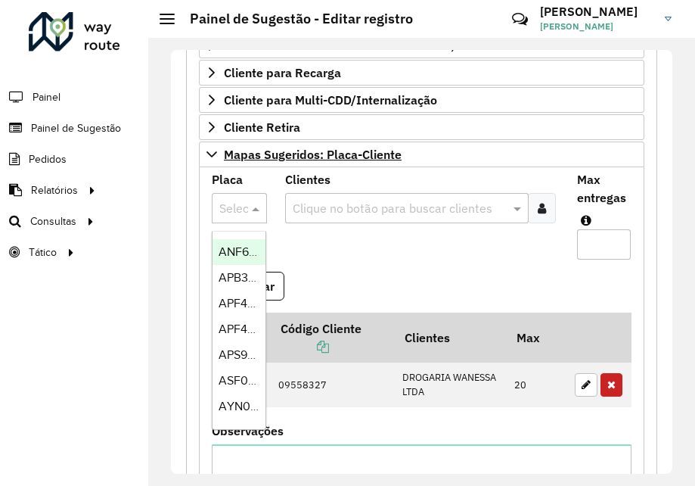
click at [295, 246] on formly-field "Clientes Clique no botão para buscar clientes" at bounding box center [422, 223] width 292 height 98
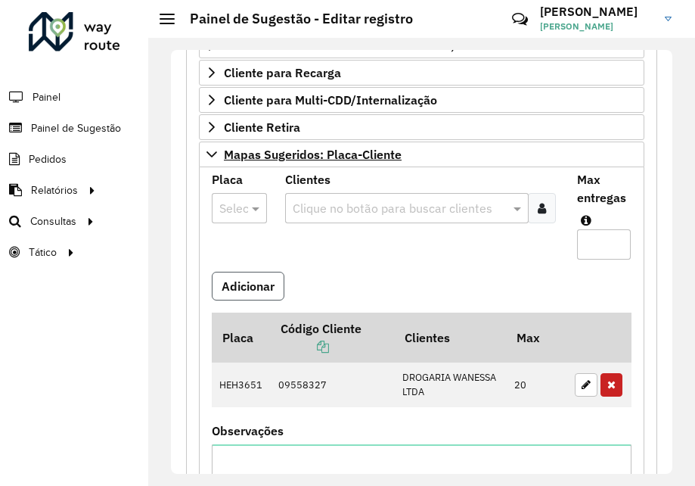
click at [275, 287] on button "Adicionar" at bounding box center [248, 286] width 73 height 29
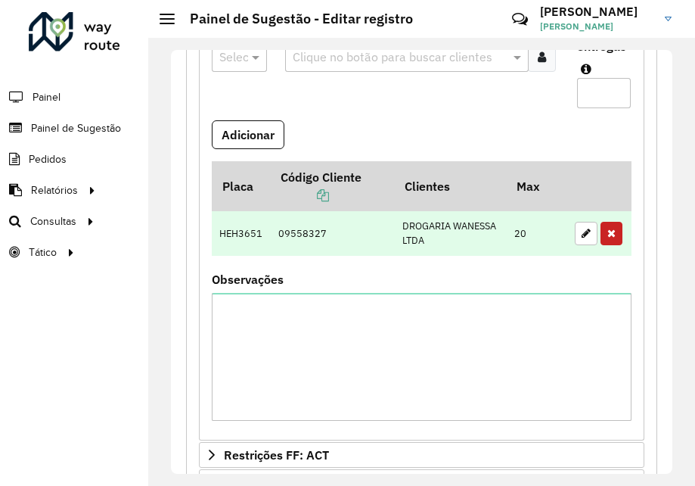
scroll to position [393, 0]
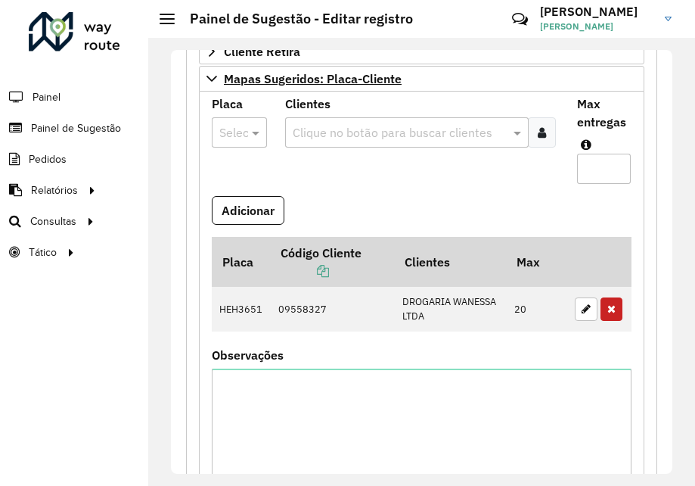
click at [364, 131] on input "text" at bounding box center [398, 133] width 218 height 18
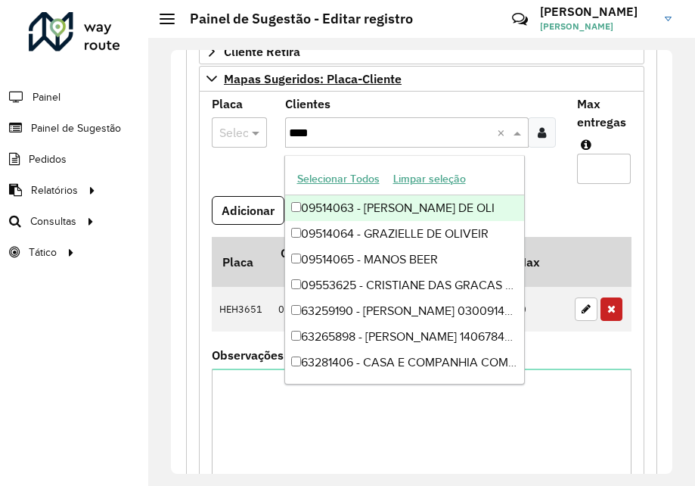
type input "*****"
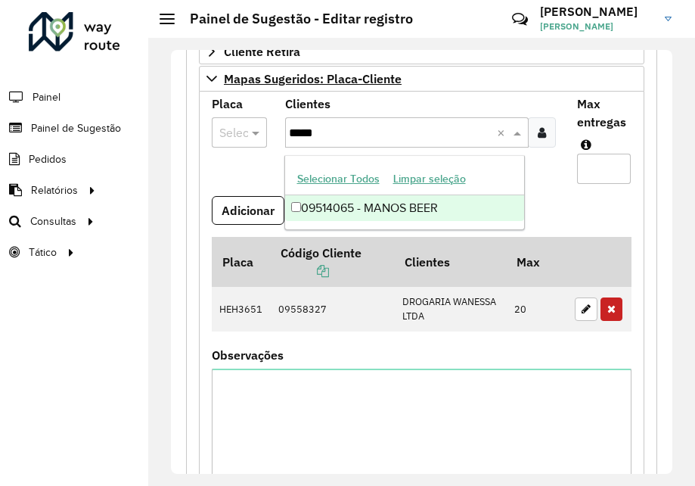
click at [356, 205] on div "09514065 - MANOS BEER" at bounding box center [404, 208] width 239 height 26
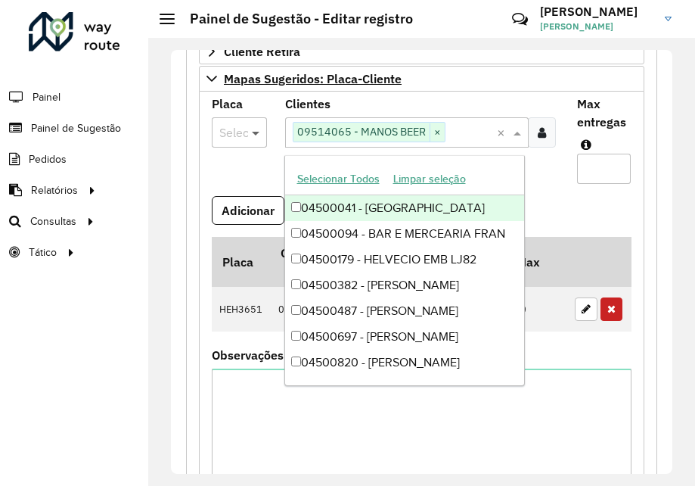
click at [249, 126] on span at bounding box center [257, 132] width 19 height 18
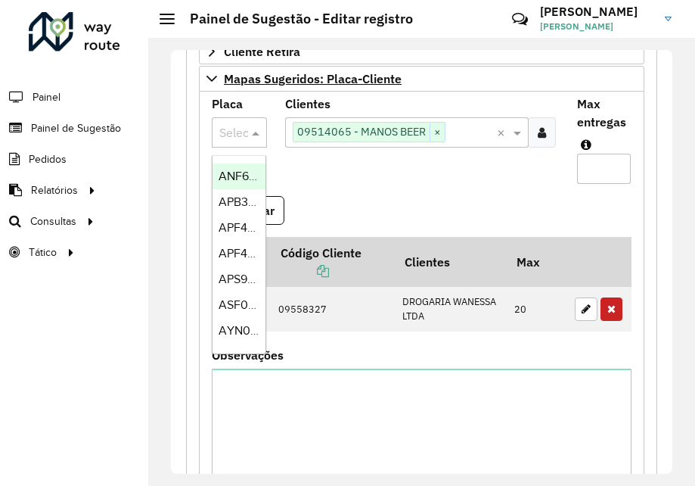
paste input "*******"
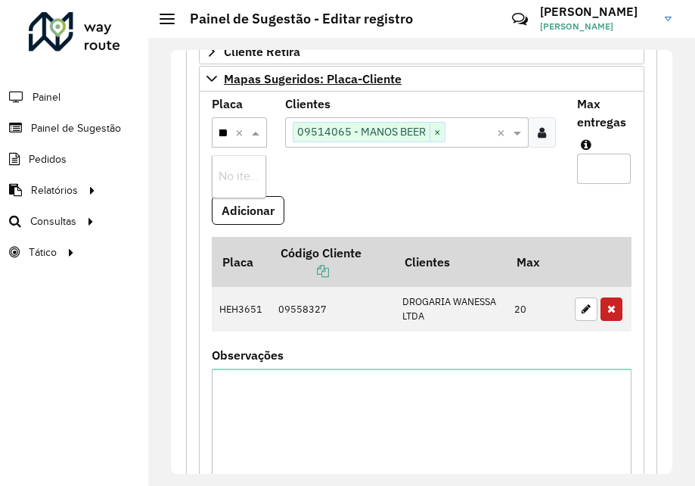
type input "*******"
click at [238, 183] on div "JQI9E36" at bounding box center [239, 176] width 53 height 26
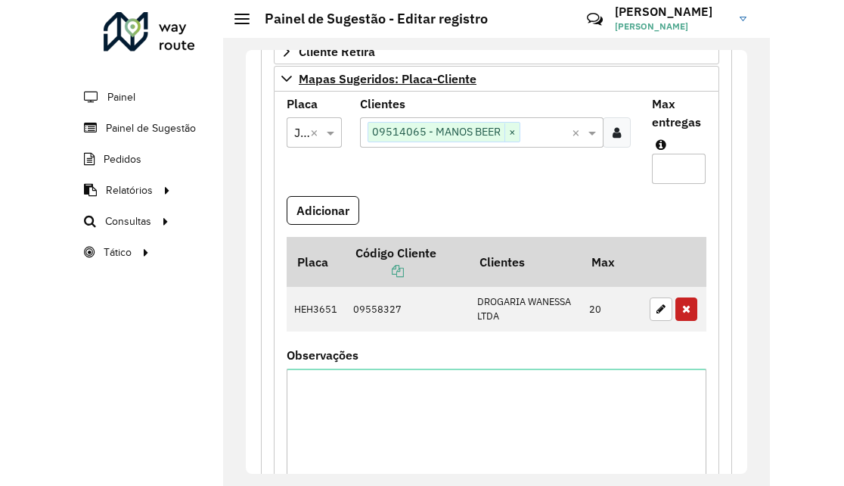
scroll to position [0, 0]
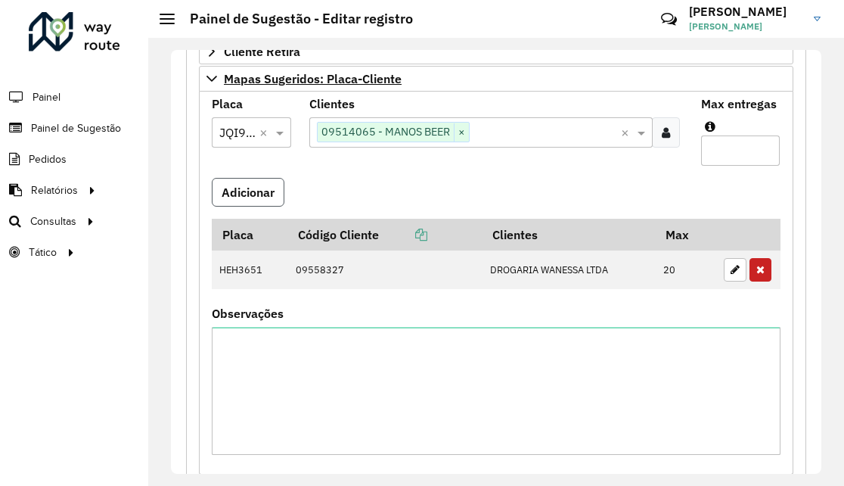
click at [266, 186] on button "Adicionar" at bounding box center [248, 192] width 73 height 29
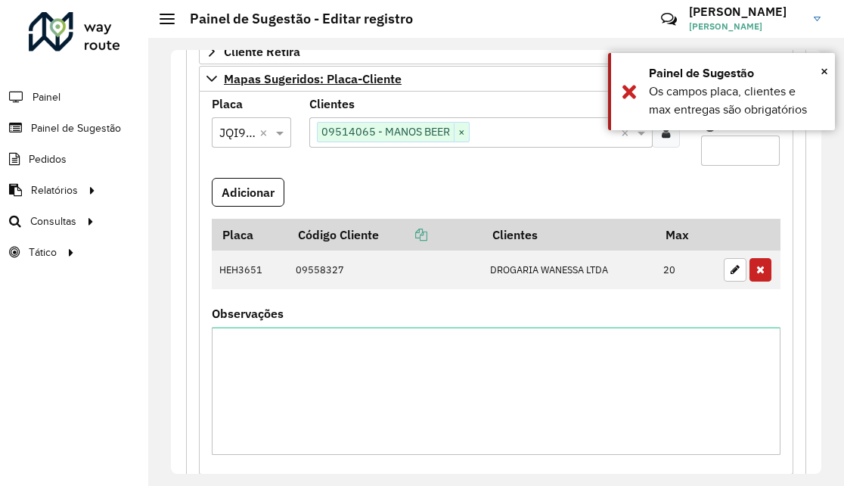
click at [538, 167] on formly-field "Clientes Clique no botão para buscar clientes 09514065 - MANOS BEER × ×" at bounding box center [495, 137] width 391 height 79
click at [733, 144] on input "Max entregas" at bounding box center [740, 150] width 79 height 30
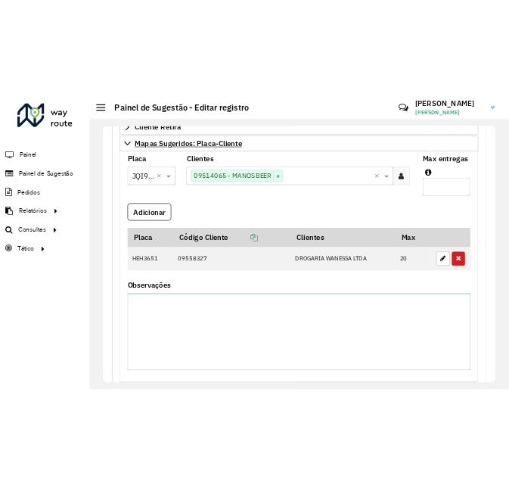
scroll to position [318, 0]
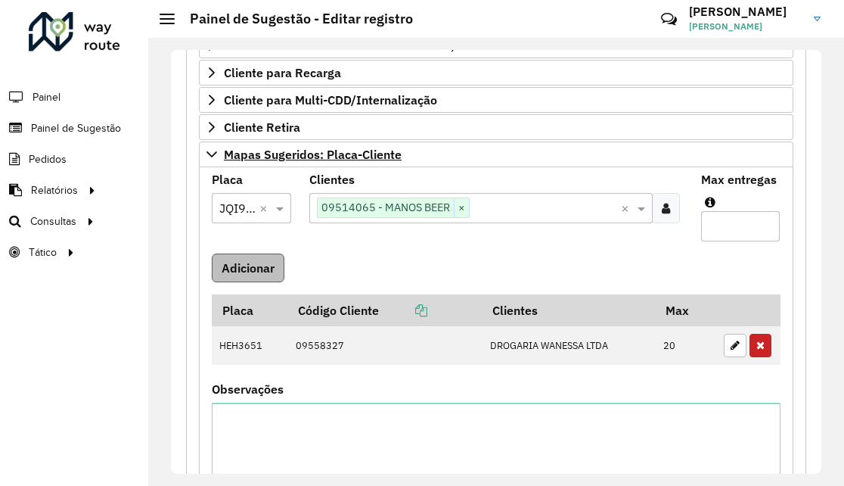
type input "**"
click at [281, 275] on button "Adicionar" at bounding box center [248, 267] width 73 height 29
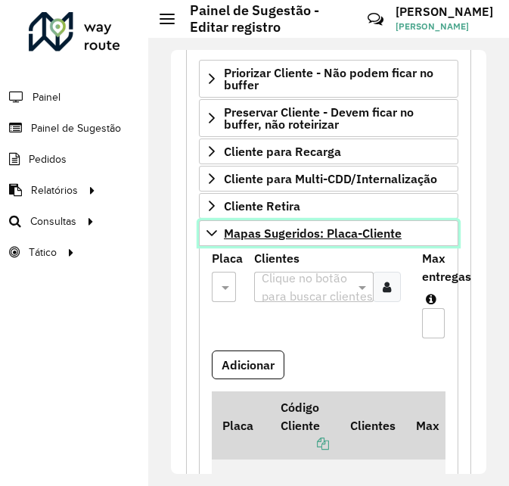
click at [212, 231] on icon at bounding box center [212, 233] width 12 height 12
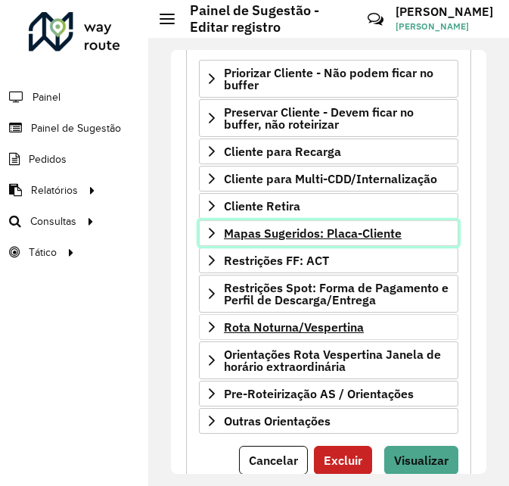
click at [222, 236] on link "Mapas Sugeridos: Placa-Cliente" at bounding box center [328, 233] width 259 height 26
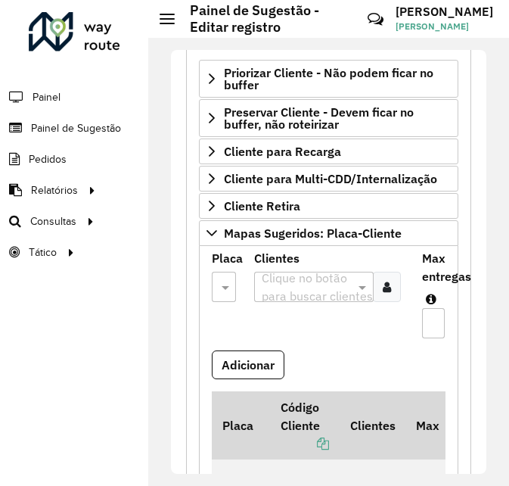
click at [313, 284] on input "text" at bounding box center [305, 287] width 94 height 18
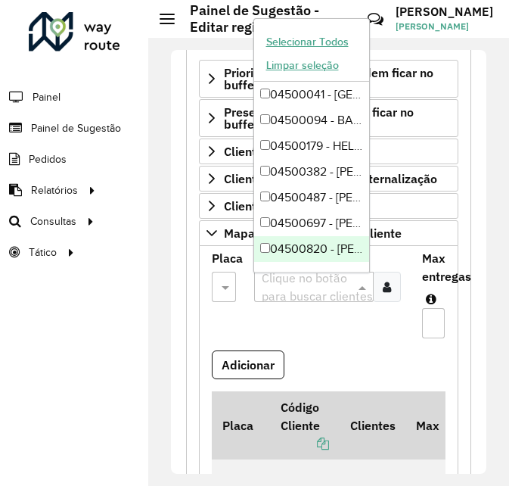
paste input "*****"
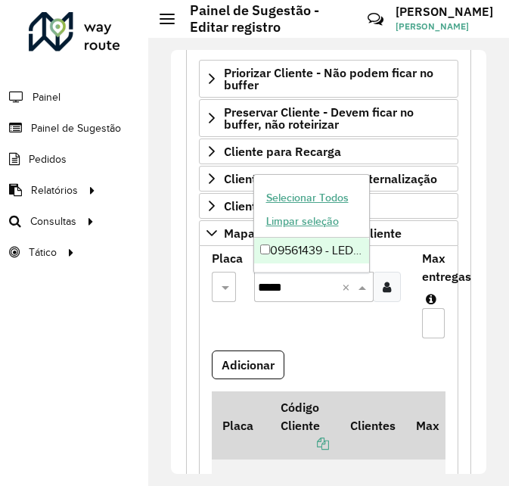
click at [309, 255] on div "09561439 - LED DISTRIBUIDORA LTDA" at bounding box center [311, 251] width 115 height 26
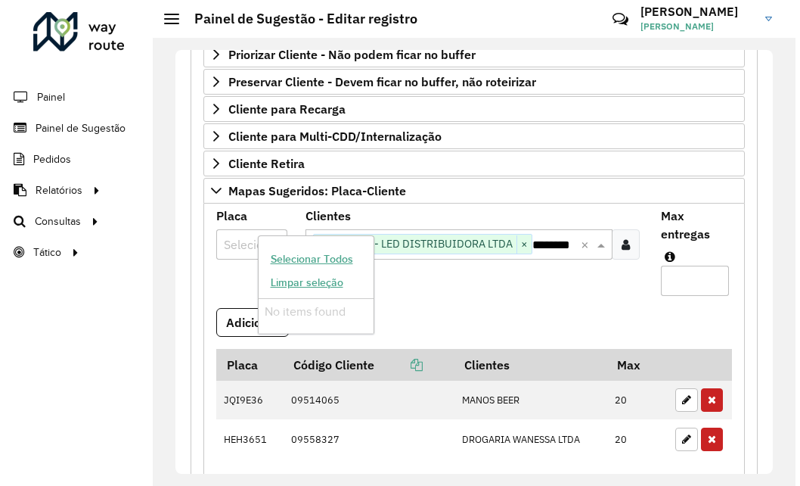
scroll to position [0, 7]
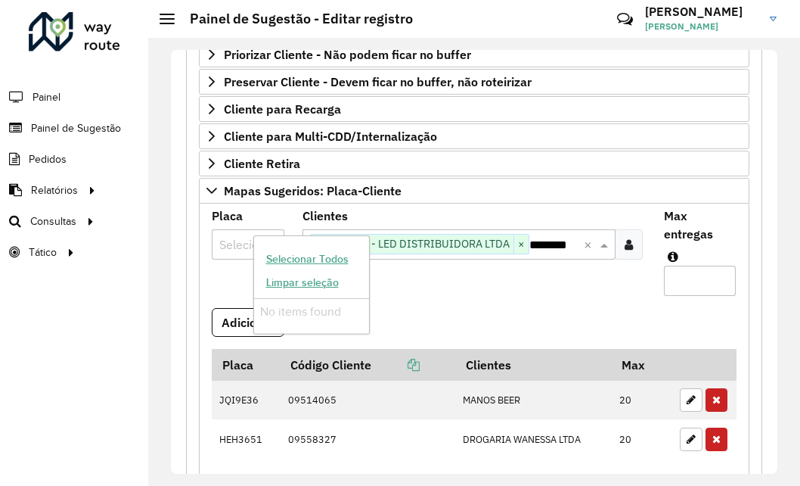
type input "*******"
drag, startPoint x: 452, startPoint y: 310, endPoint x: 421, endPoint y: 300, distance: 32.8
click at [449, 311] on formly-field "Adicionar" at bounding box center [474, 328] width 543 height 41
click at [263, 240] on div at bounding box center [248, 245] width 73 height 20
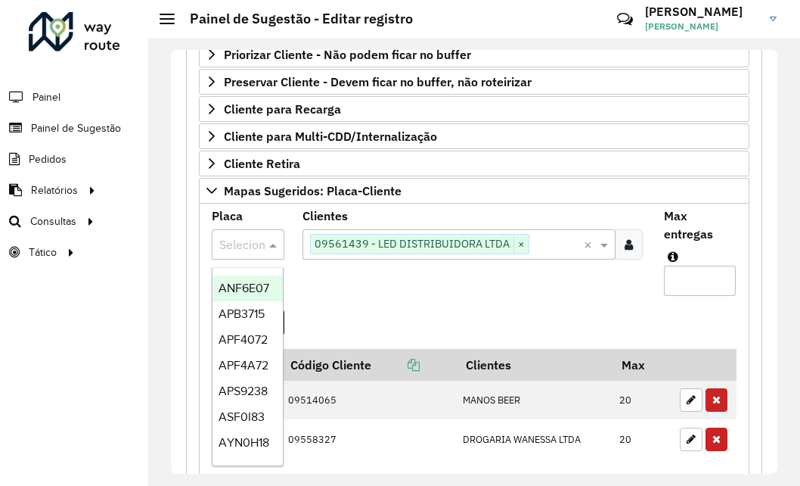
paste input "*******"
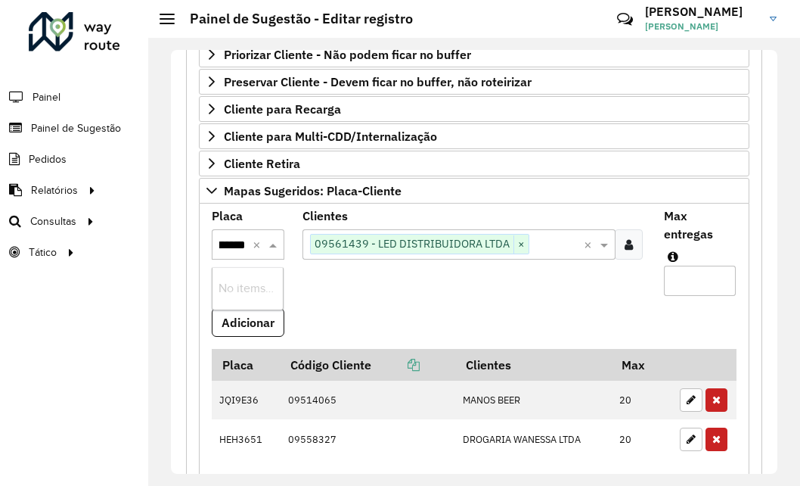
type input "*******"
click at [247, 282] on span "GWH1A47" at bounding box center [245, 287] width 52 height 13
click at [674, 284] on input "Max entregas" at bounding box center [700, 281] width 72 height 30
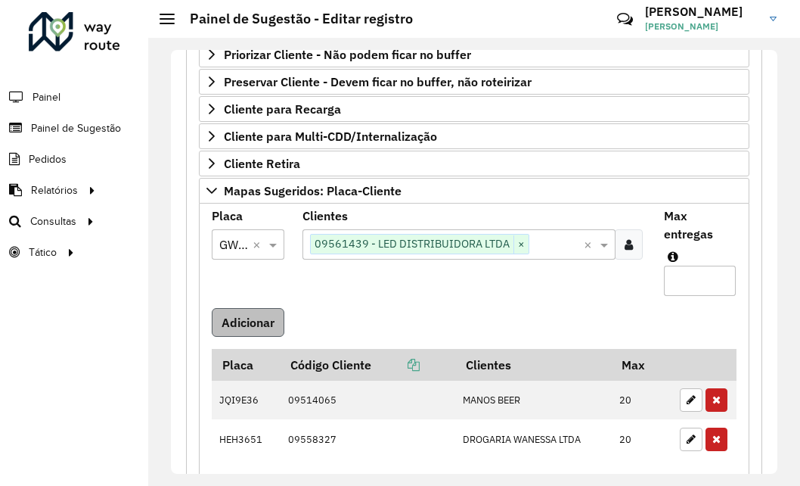
type input "**"
click at [263, 334] on button "Adicionar" at bounding box center [248, 322] width 73 height 29
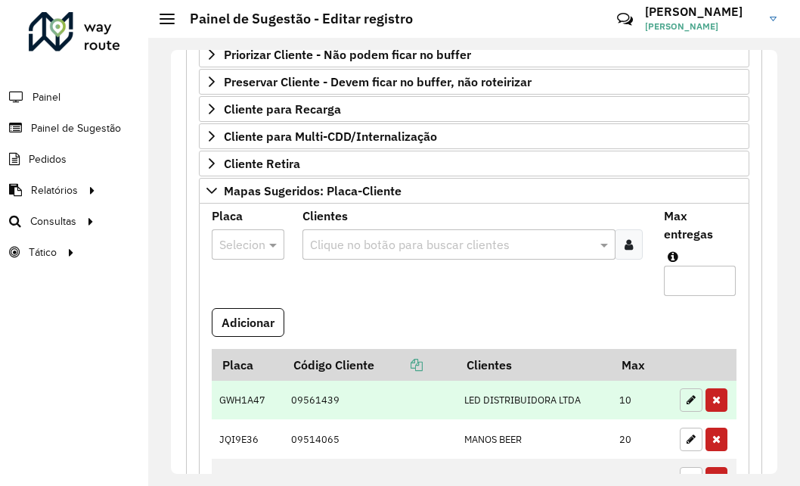
click at [680, 395] on button "button" at bounding box center [691, 399] width 23 height 23
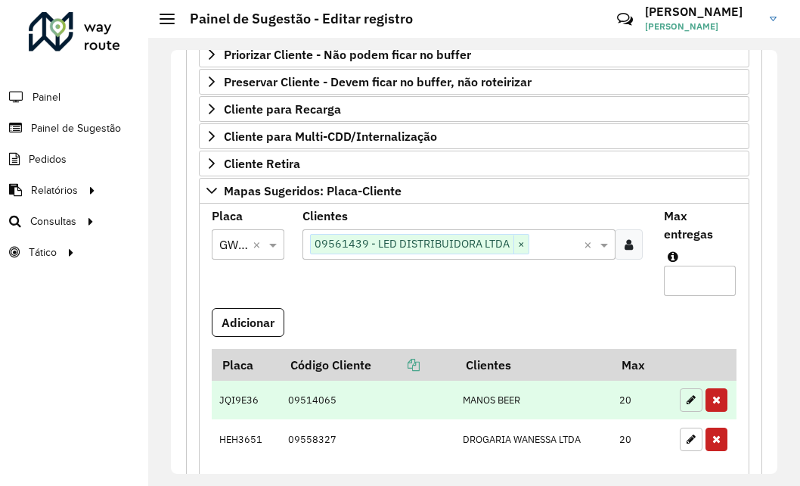
click at [680, 402] on button "button" at bounding box center [691, 399] width 23 height 23
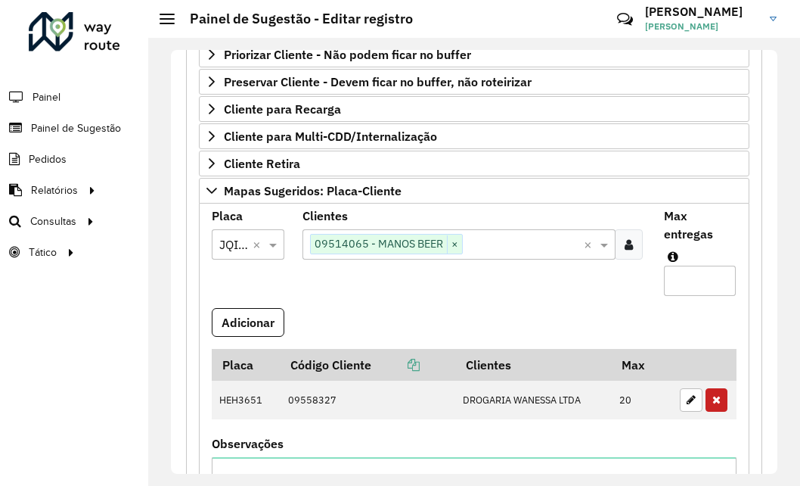
click at [678, 279] on input "**" at bounding box center [700, 281] width 72 height 30
type input "**"
click at [271, 325] on button "Adicionar" at bounding box center [248, 322] width 73 height 29
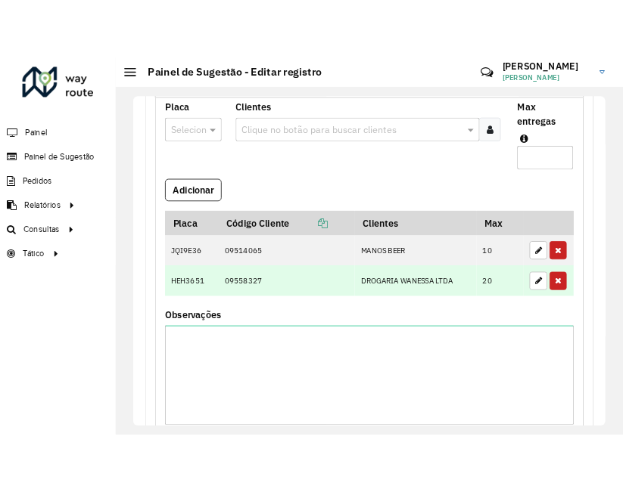
scroll to position [357, 0]
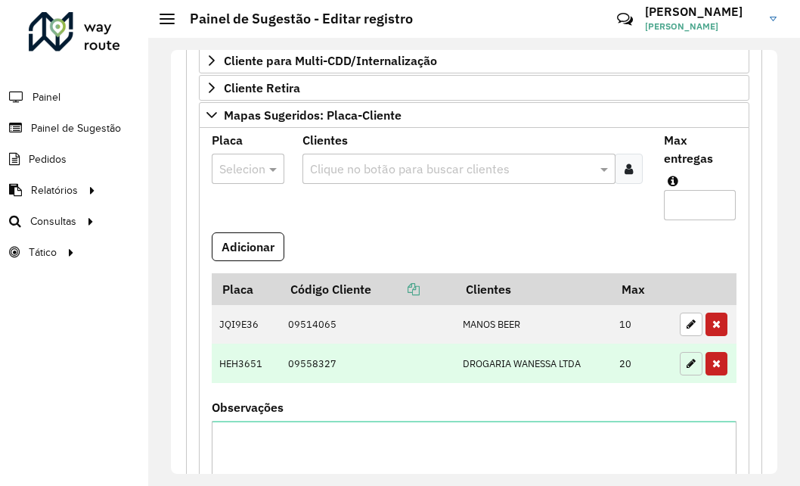
click at [688, 370] on button "button" at bounding box center [691, 363] width 23 height 23
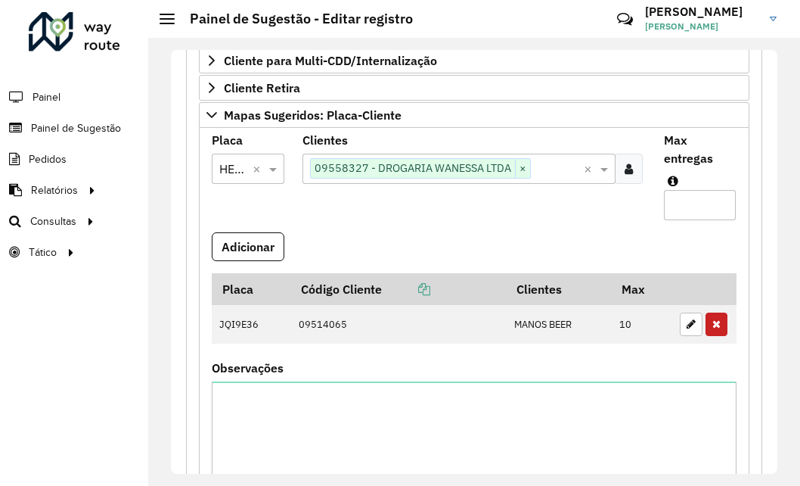
click at [676, 197] on input "**" at bounding box center [700, 205] width 72 height 30
type input "**"
click at [252, 243] on button "Adicionar" at bounding box center [248, 246] width 73 height 29
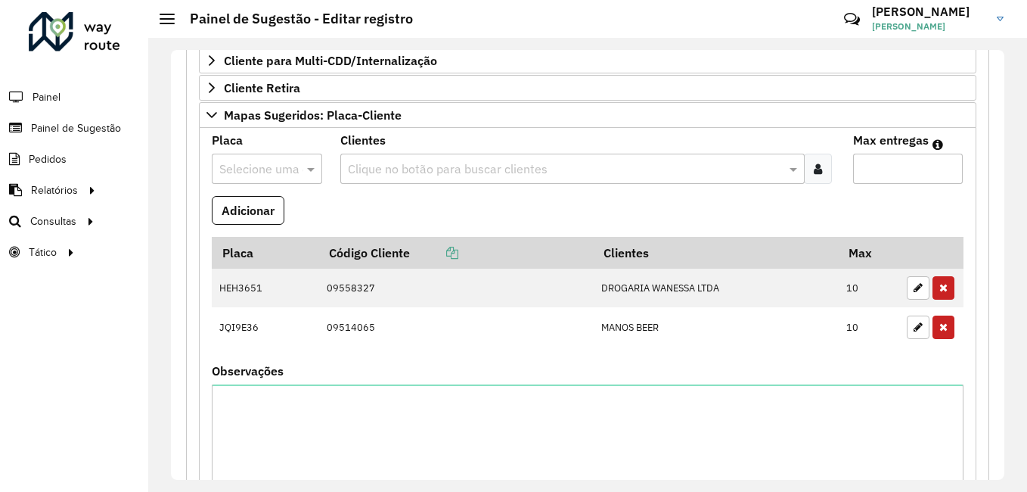
click at [277, 163] on input "text" at bounding box center [251, 169] width 64 height 18
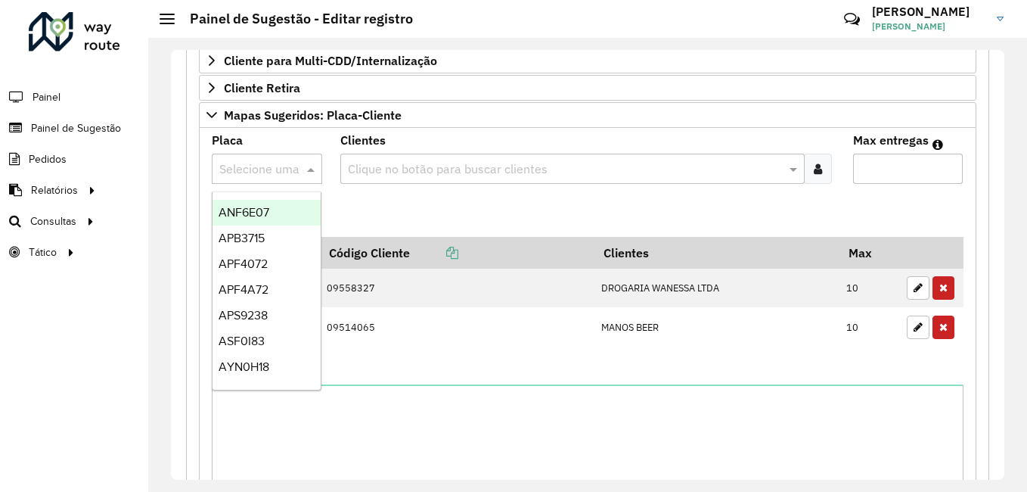
paste input "*******"
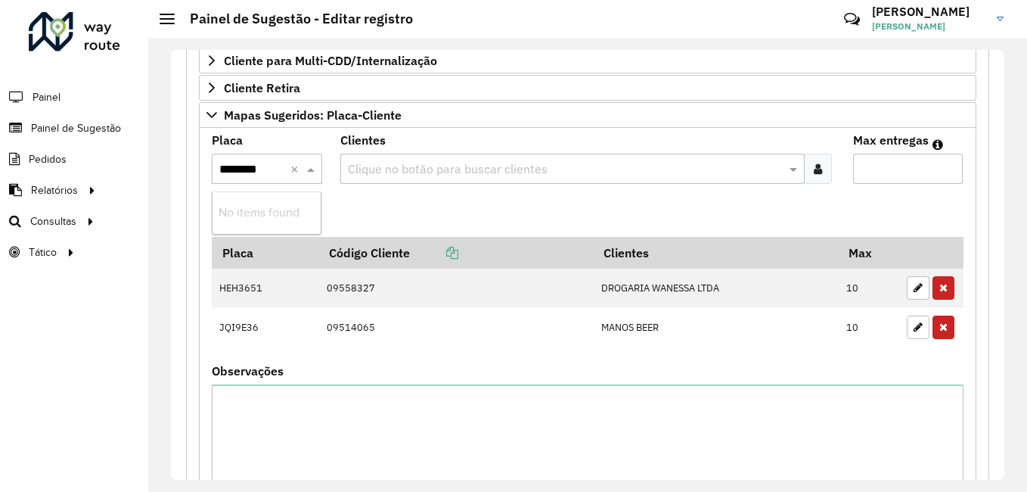
type input "*******"
click at [284, 214] on div "GWH1A47" at bounding box center [267, 213] width 108 height 26
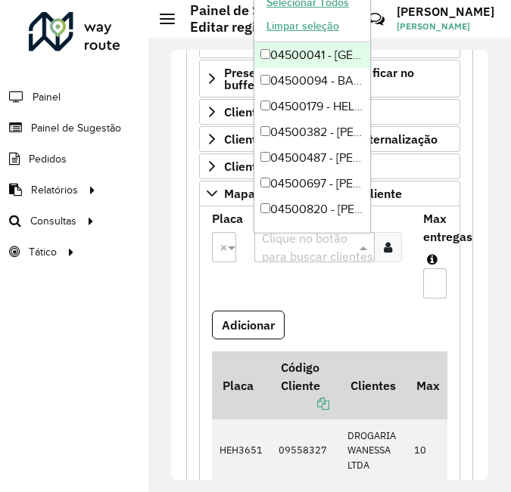
click at [291, 254] on input "text" at bounding box center [305, 248] width 95 height 18
paste input "*****"
type input "*****"
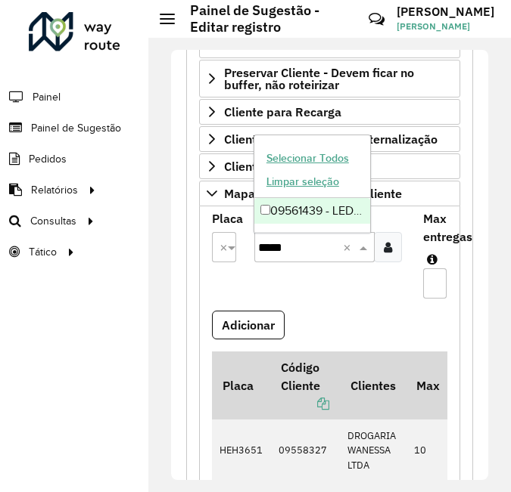
click at [326, 217] on div "09561439 - LED DISTRIBUIDORA LTDA" at bounding box center [312, 211] width 116 height 26
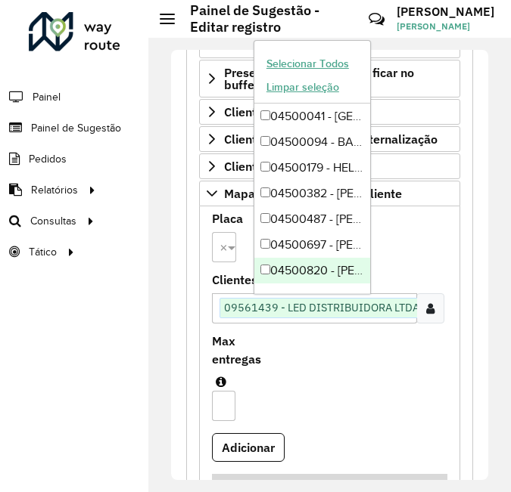
click at [218, 405] on input "Max entregas" at bounding box center [223, 406] width 23 height 30
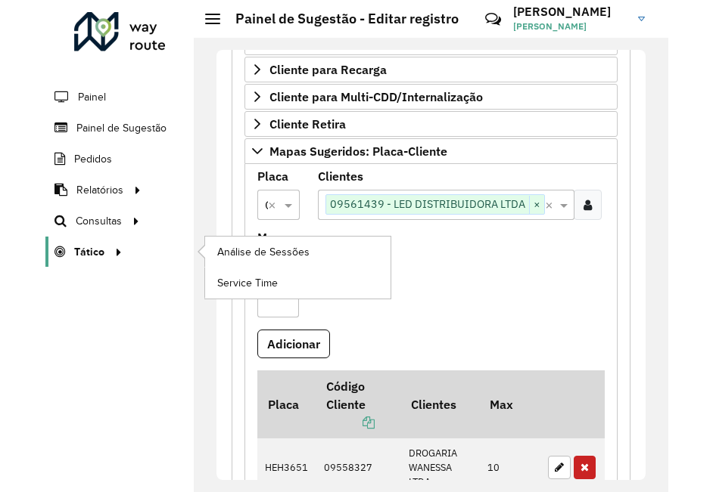
scroll to position [303, 0]
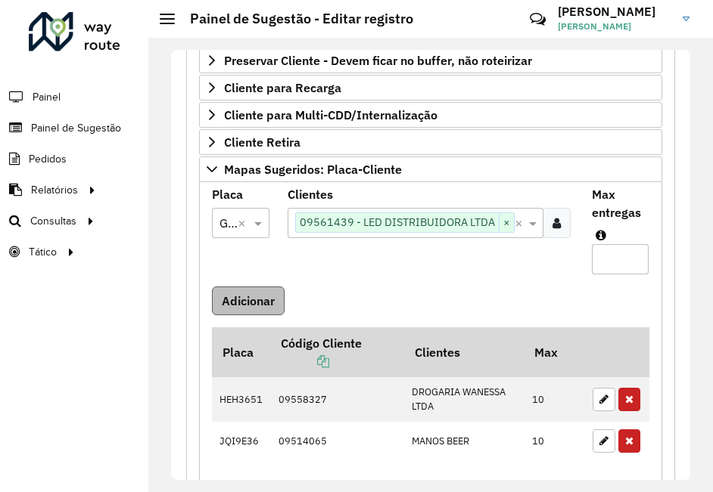
type input "**"
click at [235, 298] on button "Adicionar" at bounding box center [248, 301] width 73 height 29
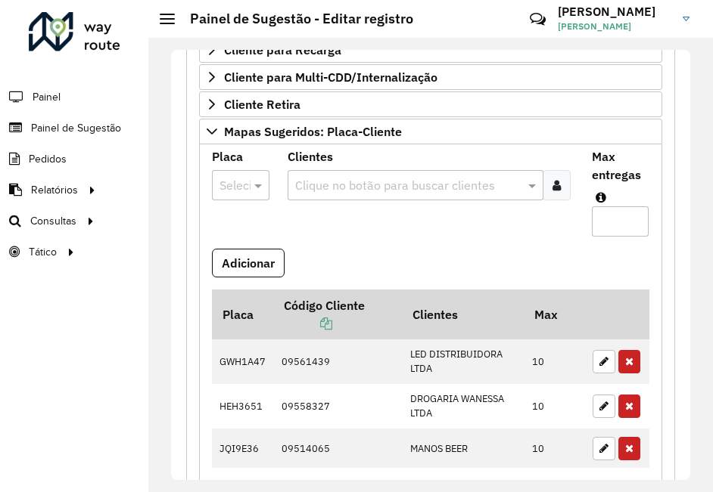
scroll to position [271, 0]
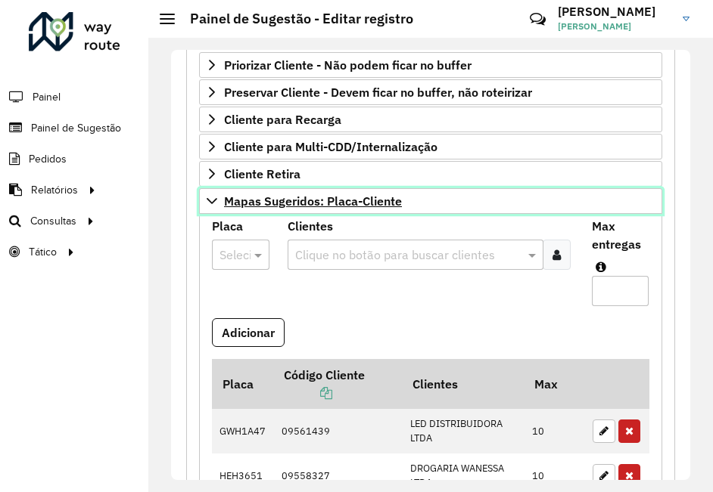
click at [219, 197] on link "Mapas Sugeridos: Placa-Cliente" at bounding box center [430, 201] width 463 height 26
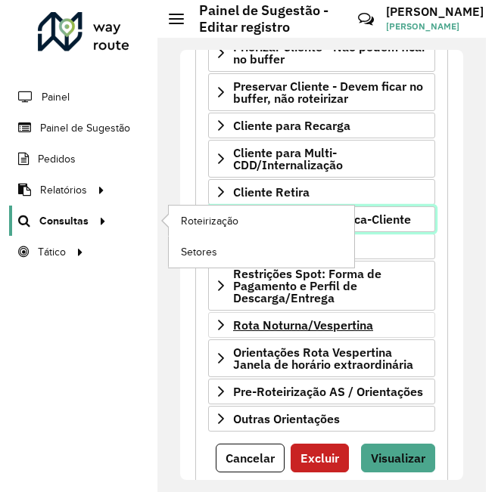
scroll to position [325, 0]
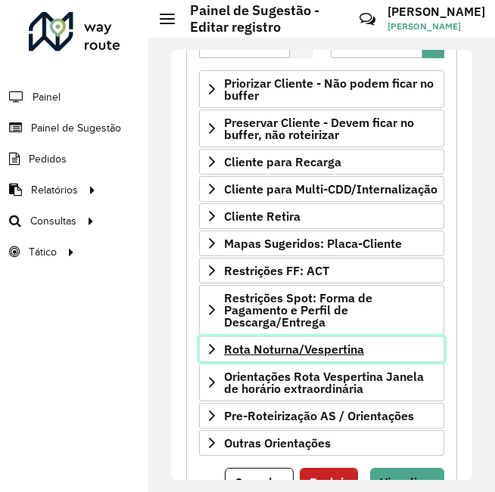
click at [213, 356] on icon at bounding box center [212, 349] width 12 height 12
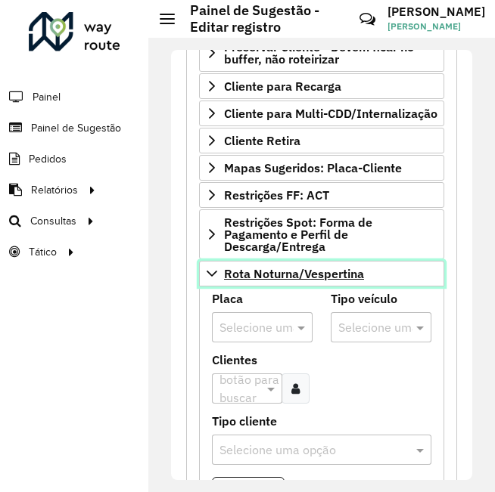
scroll to position [477, 0]
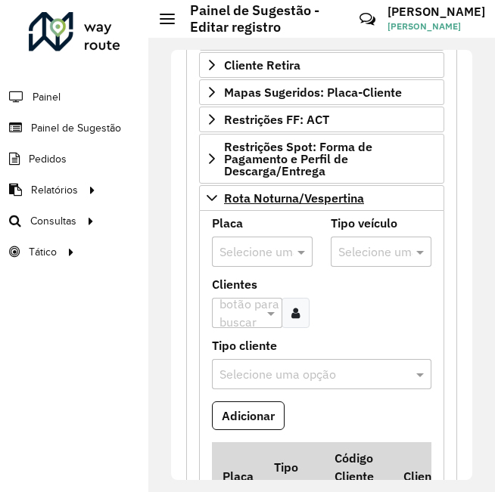
click at [368, 261] on input "text" at bounding box center [365, 253] width 55 height 18
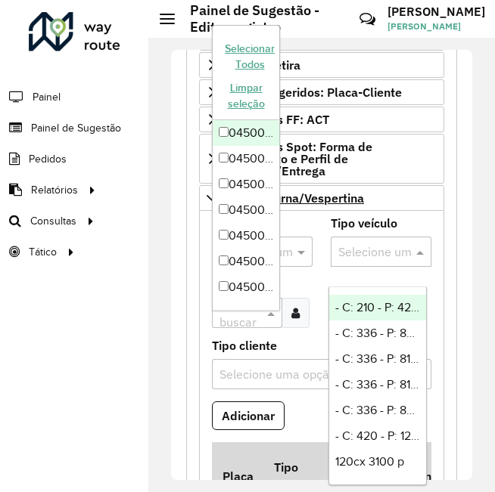
click at [228, 323] on input "text" at bounding box center [240, 314] width 48 height 18
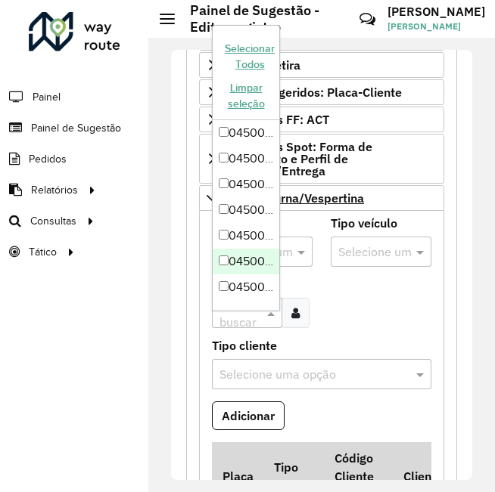
paste input "*****"
type input "*****"
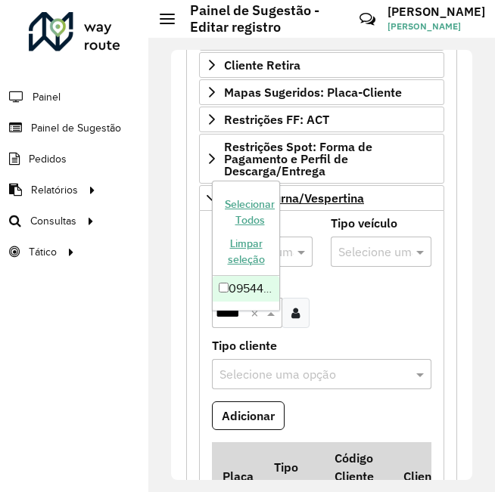
click at [241, 291] on div "09544893 - [PERSON_NAME]" at bounding box center [246, 289] width 67 height 26
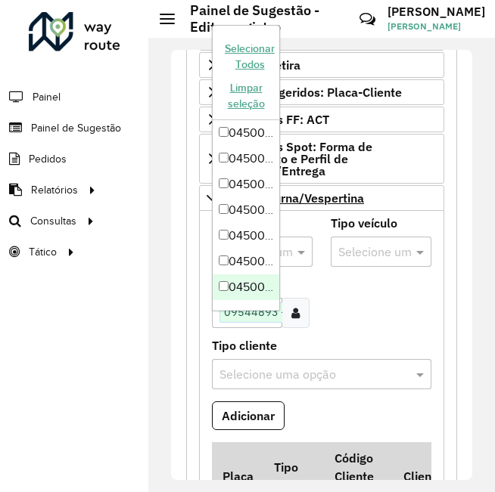
click at [316, 297] on formly-field "Clientes Clique no botão para buscar clientes 09544893 - [PERSON_NAME] × ×" at bounding box center [262, 309] width 119 height 61
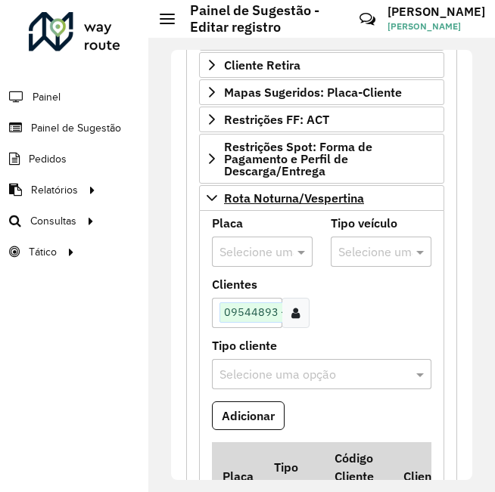
click at [247, 262] on input "text" at bounding box center [246, 253] width 55 height 18
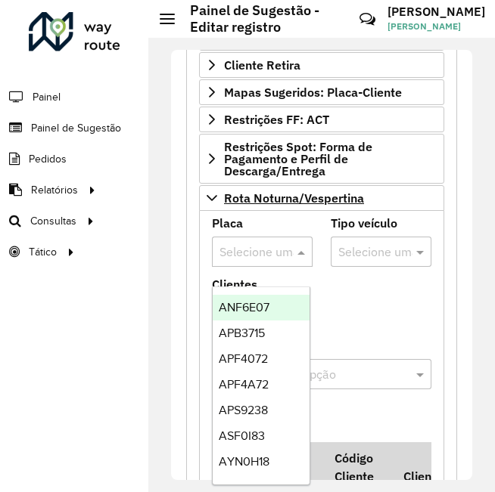
paste input "*******"
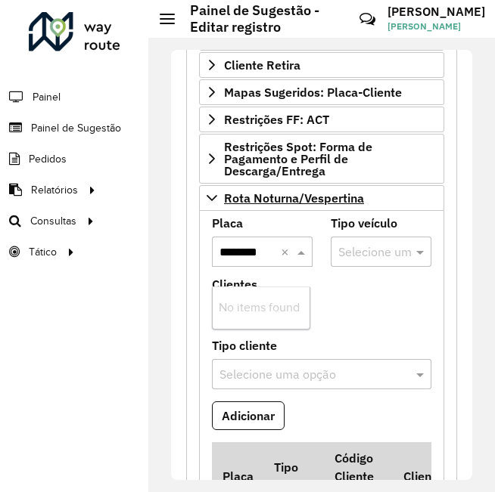
type input "*******"
click at [272, 302] on div "CPI6330" at bounding box center [261, 308] width 97 height 26
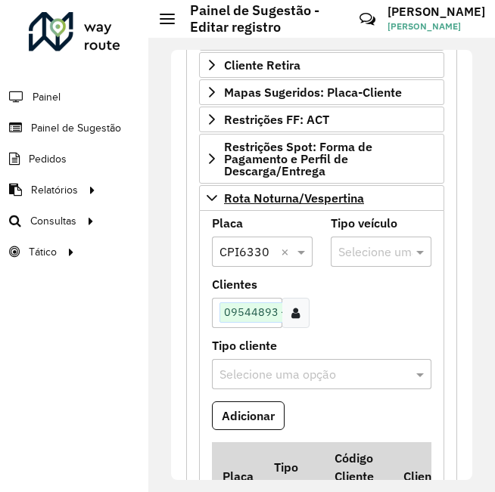
click at [405, 260] on div at bounding box center [381, 252] width 101 height 20
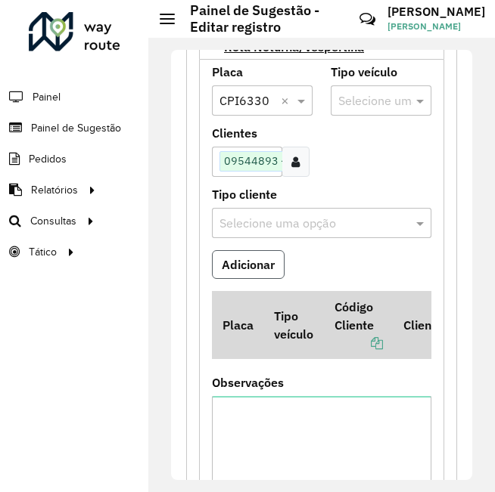
click at [259, 272] on button "Adicionar" at bounding box center [248, 264] width 73 height 29
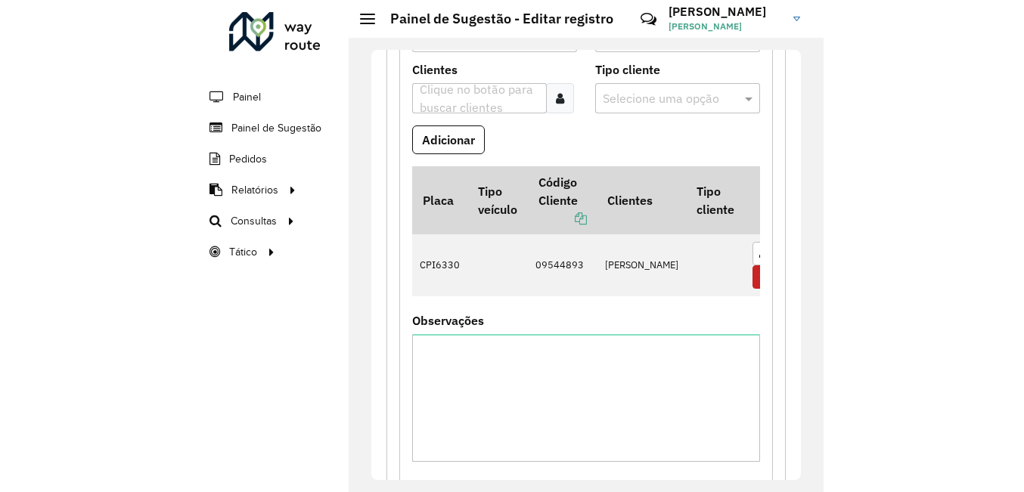
scroll to position [570, 0]
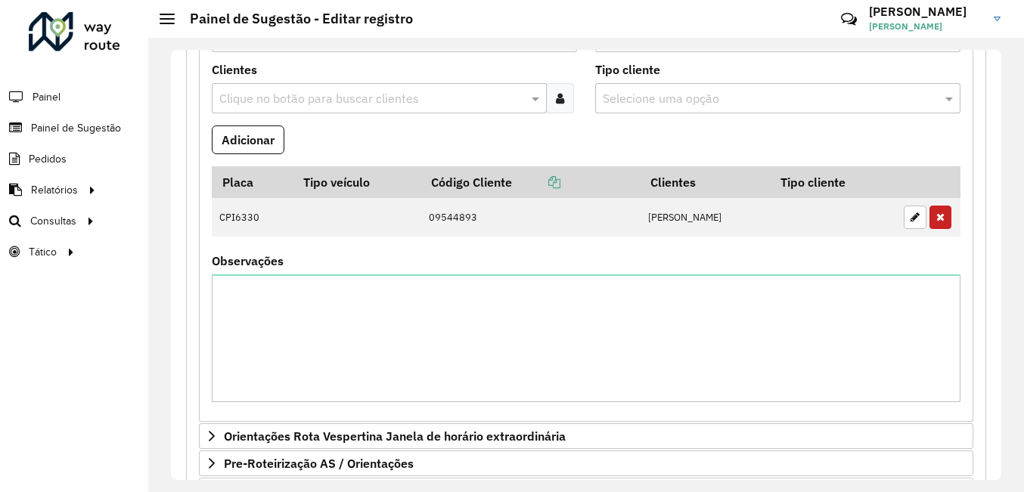
click at [584, 250] on formly-field "Placa Tipo veículo Código Cliente Clientes Tipo cliente CPI6330 09544893 [PERSO…" at bounding box center [586, 210] width 767 height 89
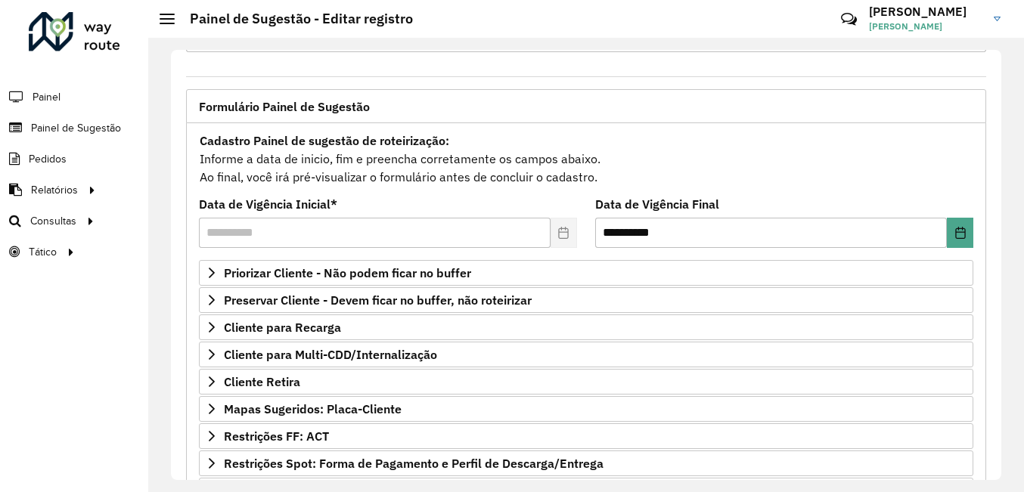
scroll to position [96, 0]
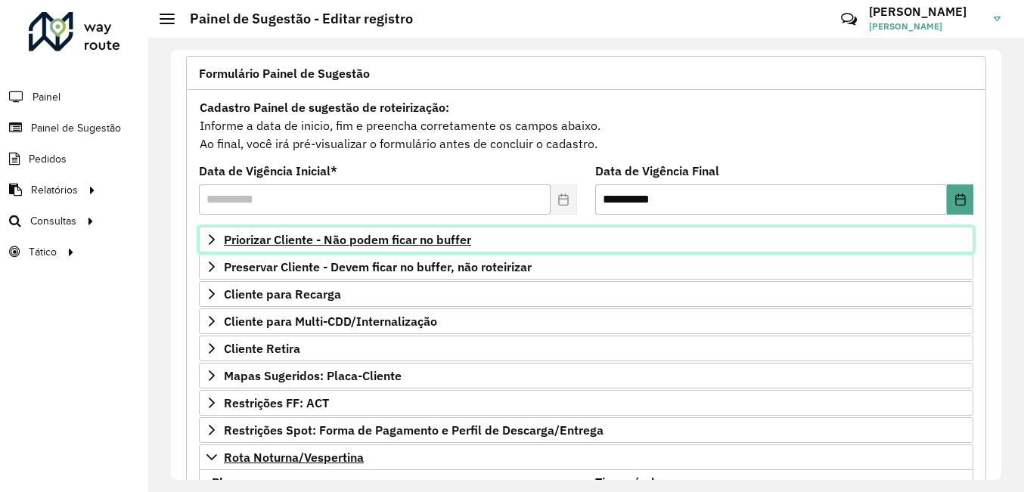
click at [653, 244] on link "Priorizar Cliente - Não podem ficar no buffer" at bounding box center [586, 240] width 775 height 26
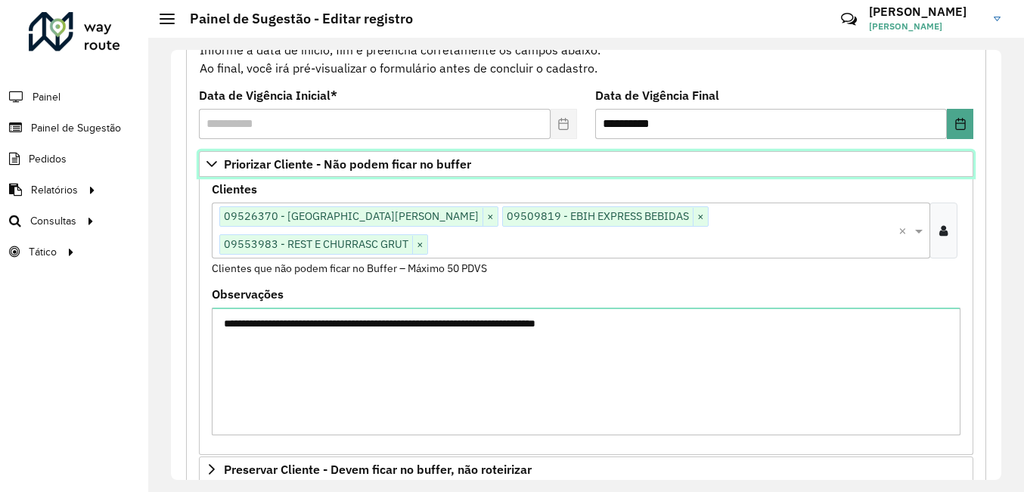
scroll to position [323, 0]
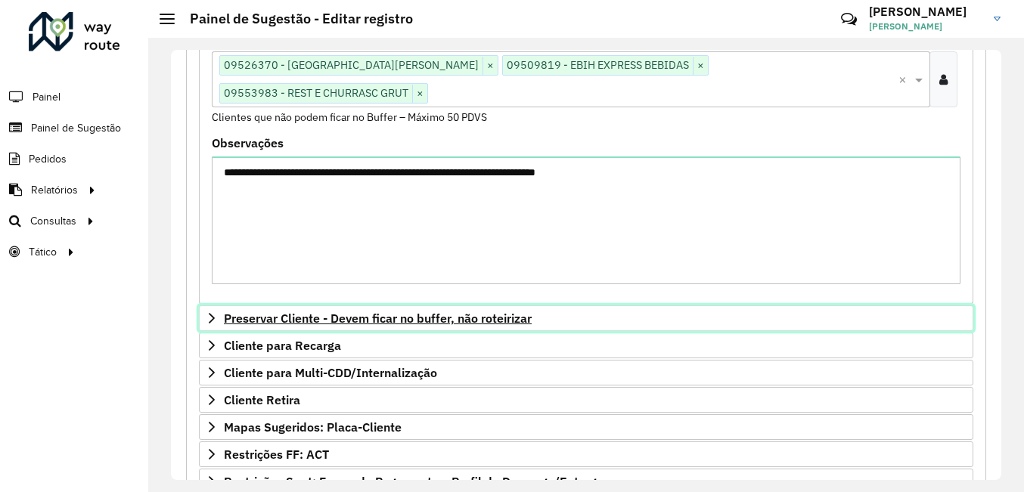
click at [494, 312] on span "Preservar Cliente - Devem ficar no buffer, não roteirizar" at bounding box center [378, 318] width 308 height 12
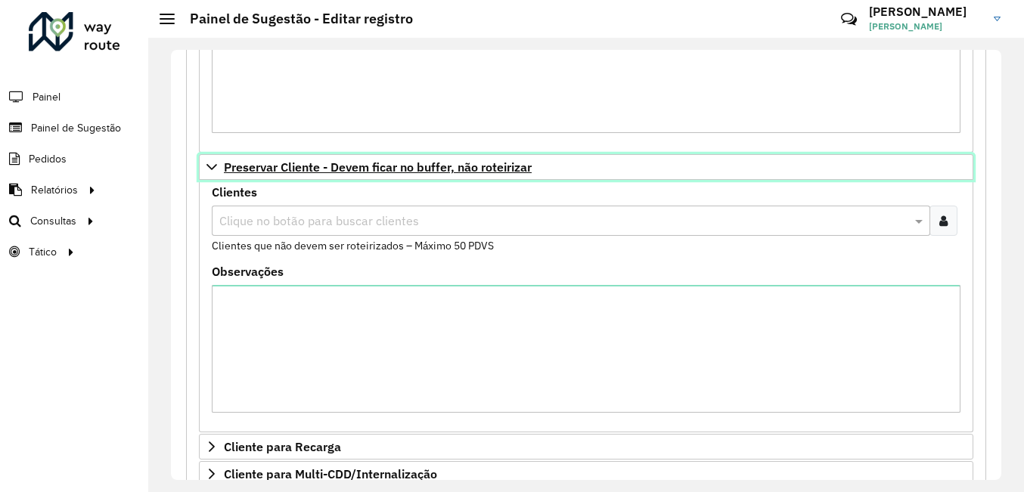
scroll to position [550, 0]
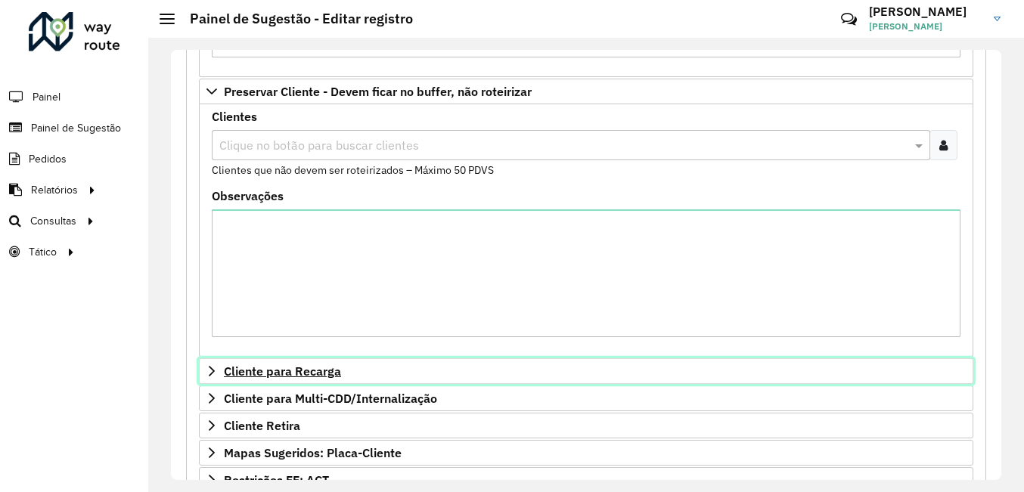
click at [443, 359] on link "Cliente para Recarga" at bounding box center [586, 372] width 775 height 26
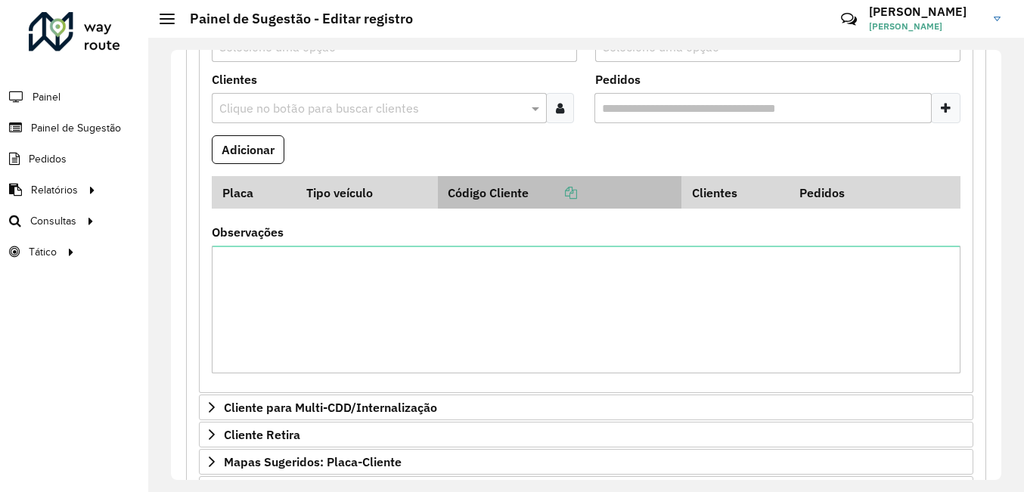
scroll to position [1004, 0]
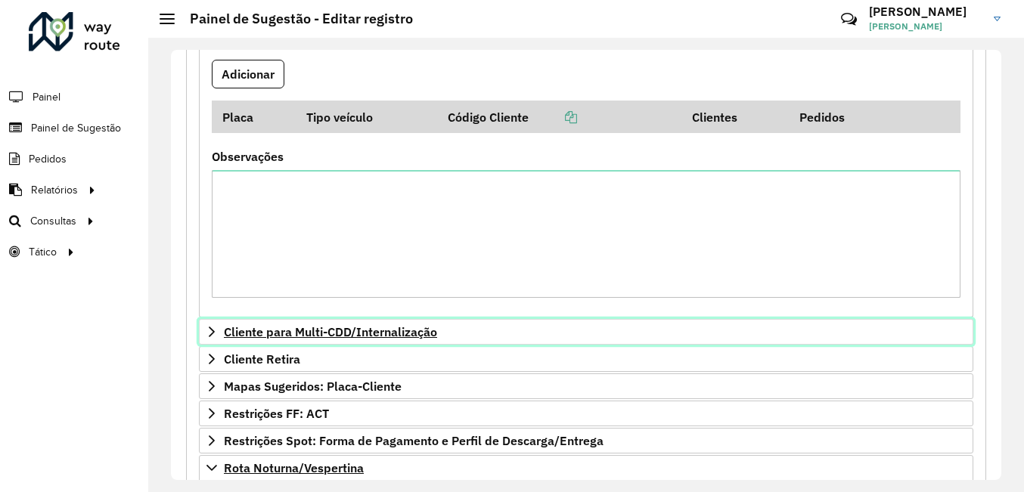
click at [416, 319] on link "Cliente para Multi-CDD/Internalização" at bounding box center [586, 332] width 775 height 26
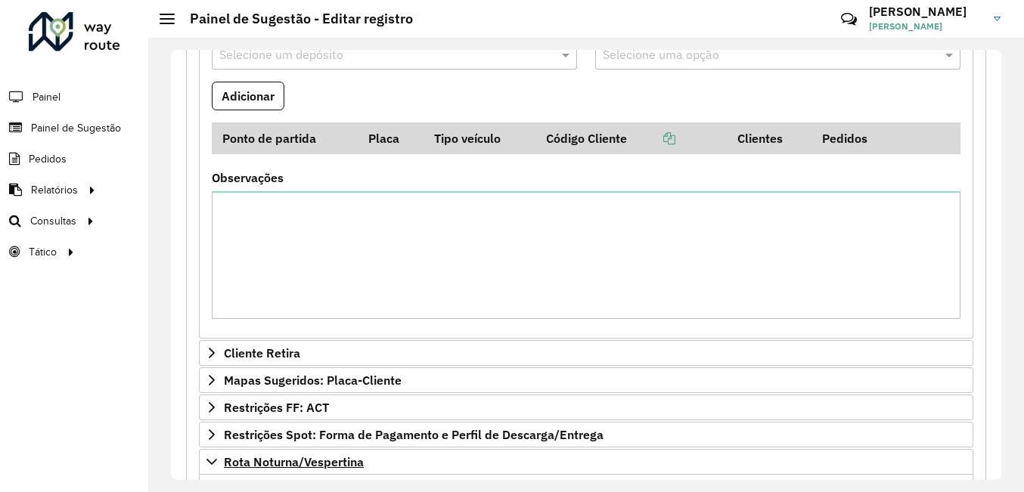
scroll to position [1533, 0]
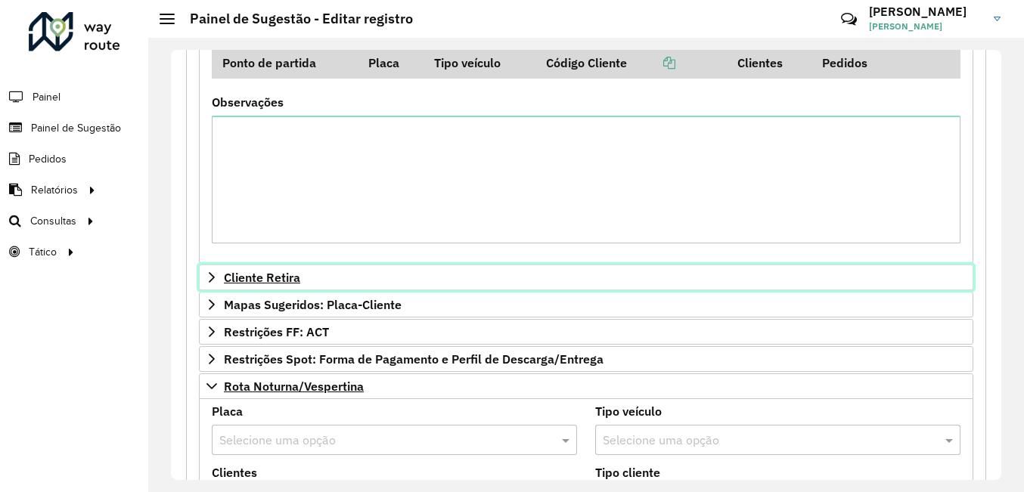
click at [294, 265] on link "Cliente Retira" at bounding box center [586, 278] width 775 height 26
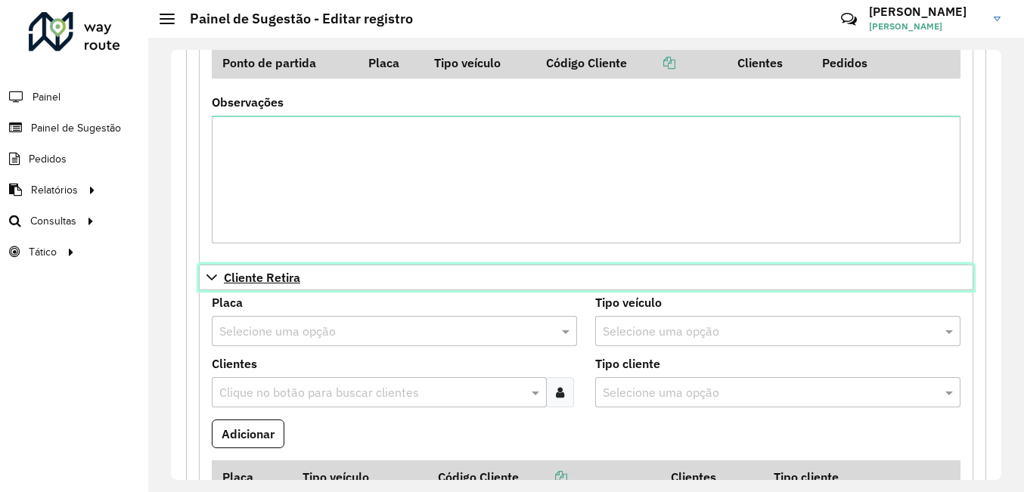
click at [299, 272] on span "Cliente Retira" at bounding box center [262, 278] width 76 height 12
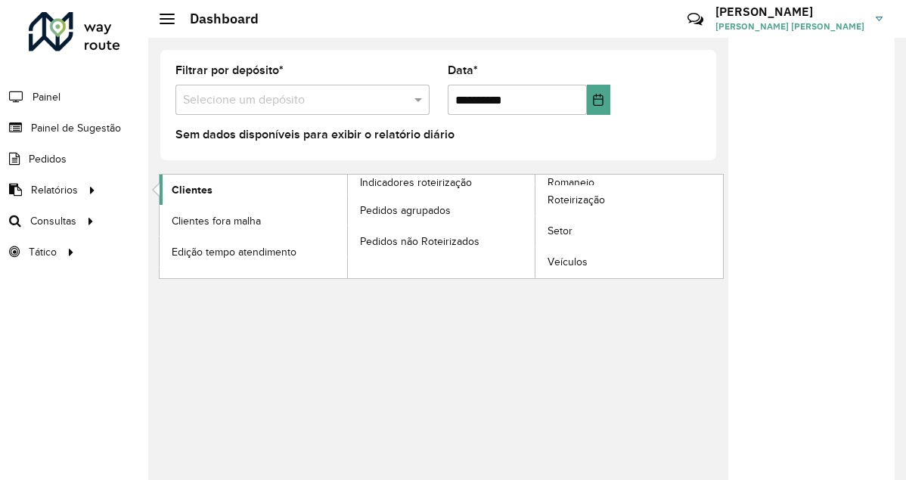
click at [176, 196] on span "Clientes" at bounding box center [192, 190] width 41 height 16
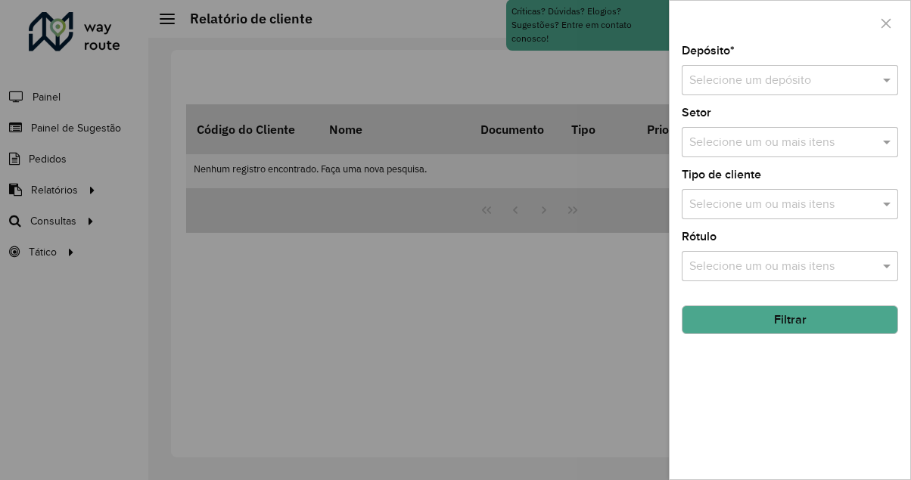
click at [728, 76] on input "text" at bounding box center [774, 81] width 171 height 18
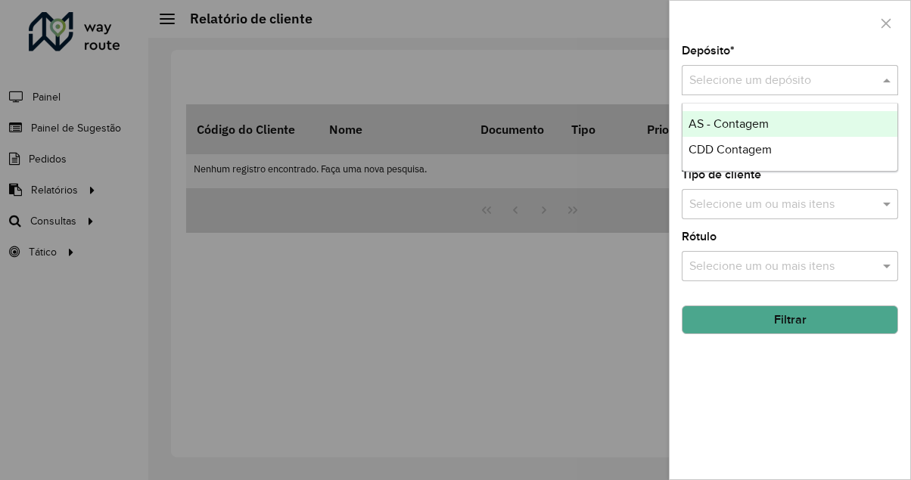
click at [719, 121] on span "AS - Contagem" at bounding box center [728, 123] width 80 height 13
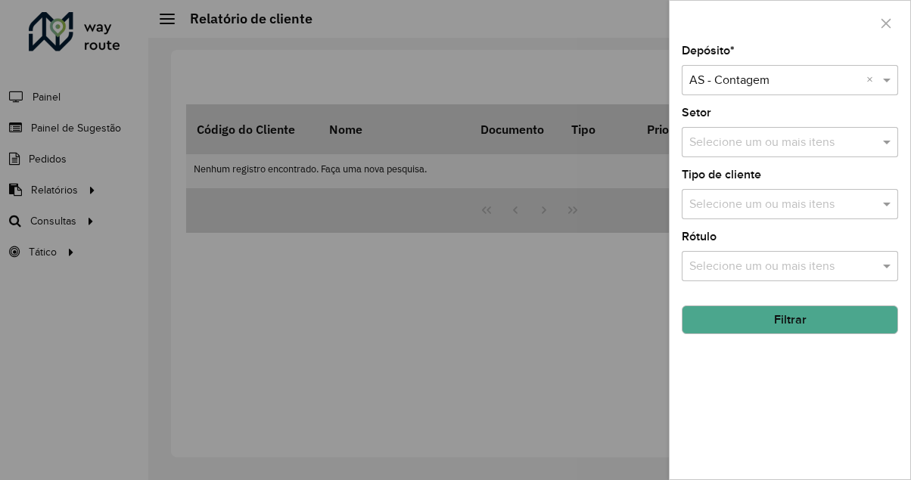
click at [764, 89] on input "text" at bounding box center [774, 81] width 171 height 18
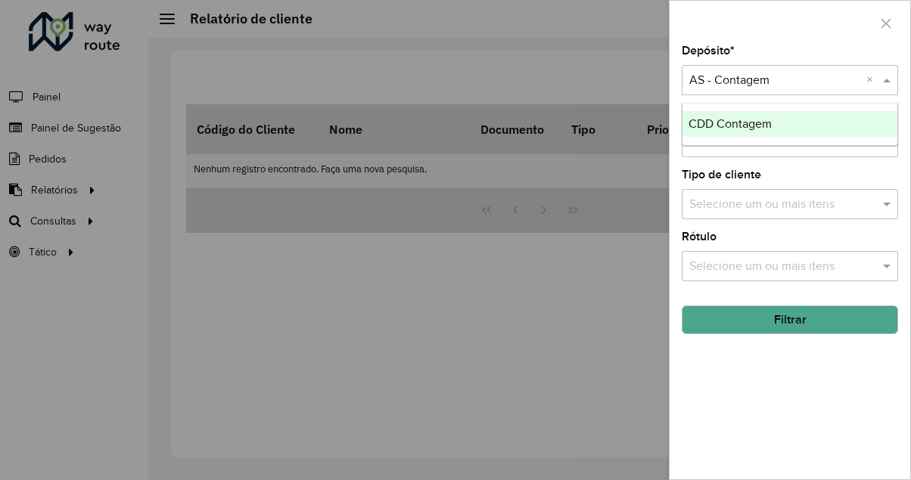
click at [736, 129] on span "CDD Contagem" at bounding box center [729, 123] width 83 height 13
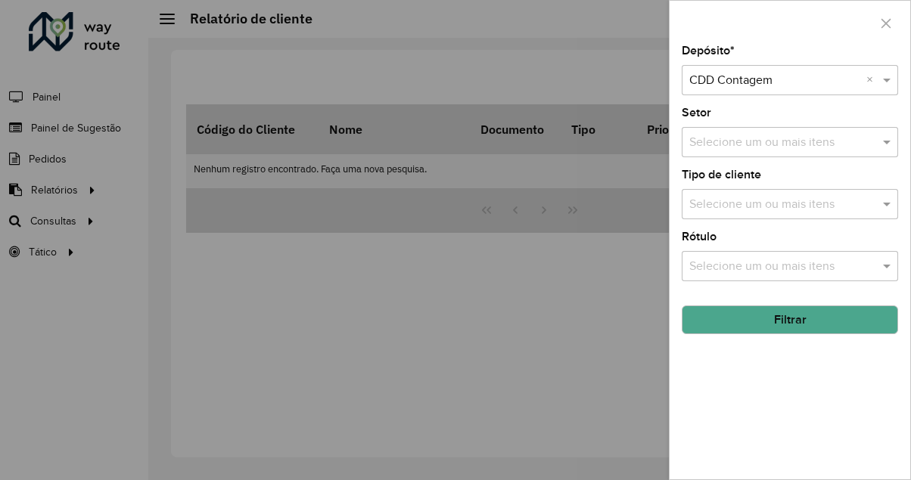
click at [762, 325] on button "Filtrar" at bounding box center [790, 320] width 216 height 29
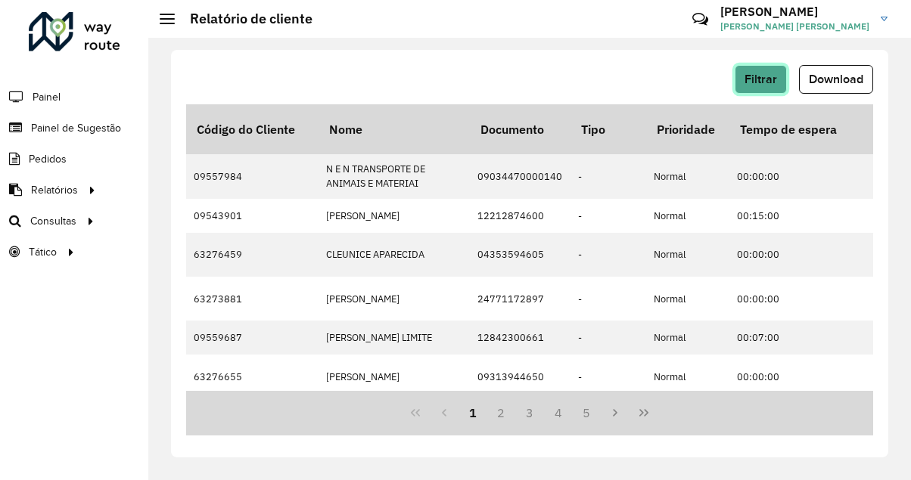
click at [761, 77] on span "Filtrar" at bounding box center [760, 79] width 33 height 13
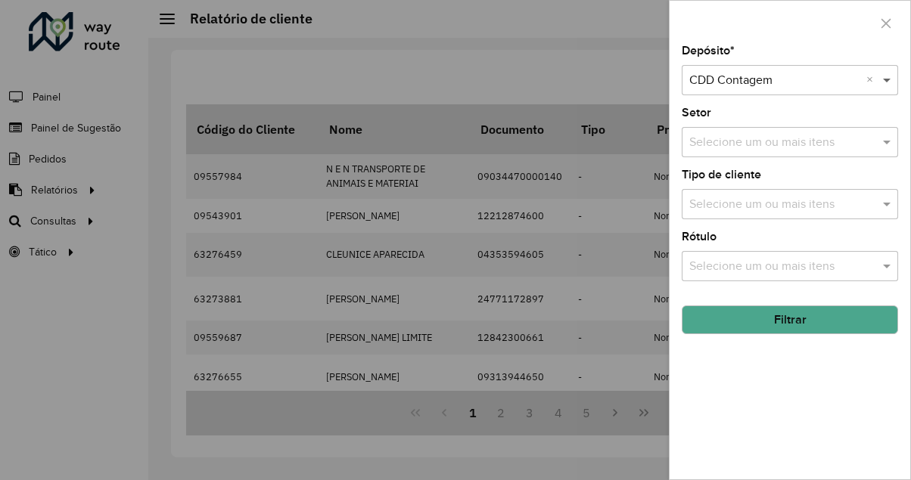
click at [884, 85] on span at bounding box center [888, 80] width 19 height 18
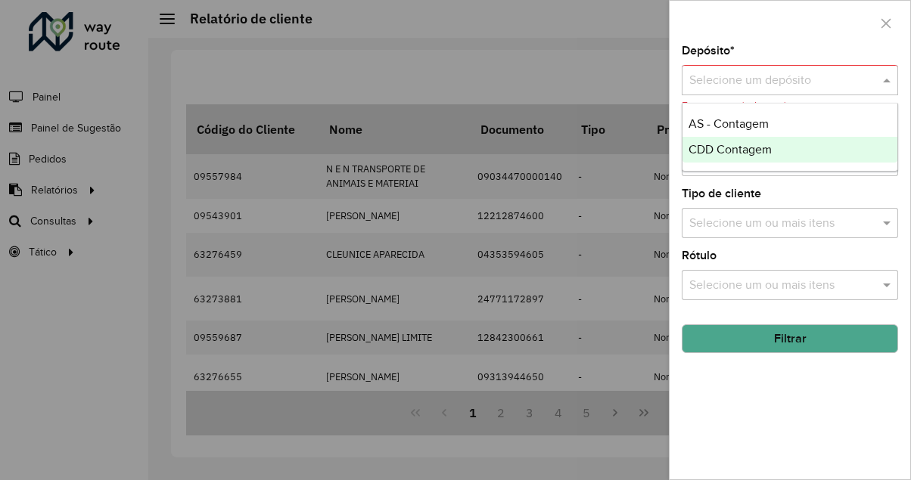
click at [724, 155] on span "CDD Contagem" at bounding box center [729, 149] width 83 height 13
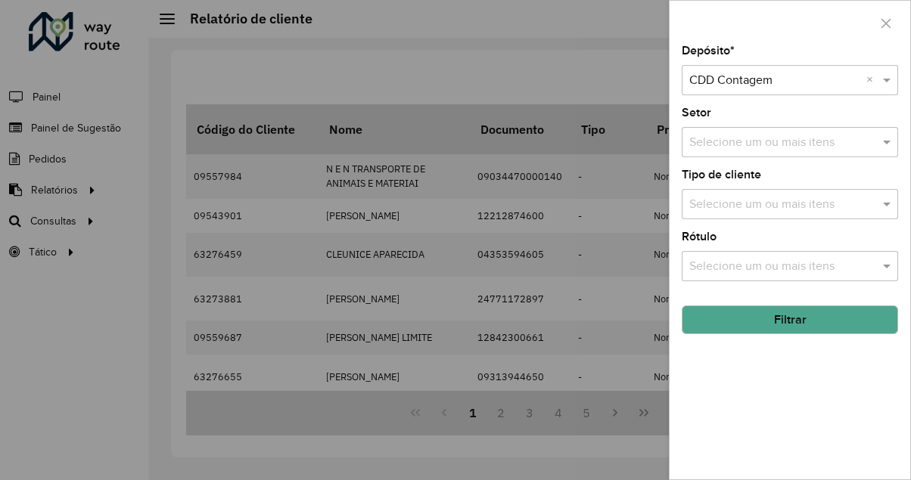
click at [786, 326] on button "Filtrar" at bounding box center [790, 320] width 216 height 29
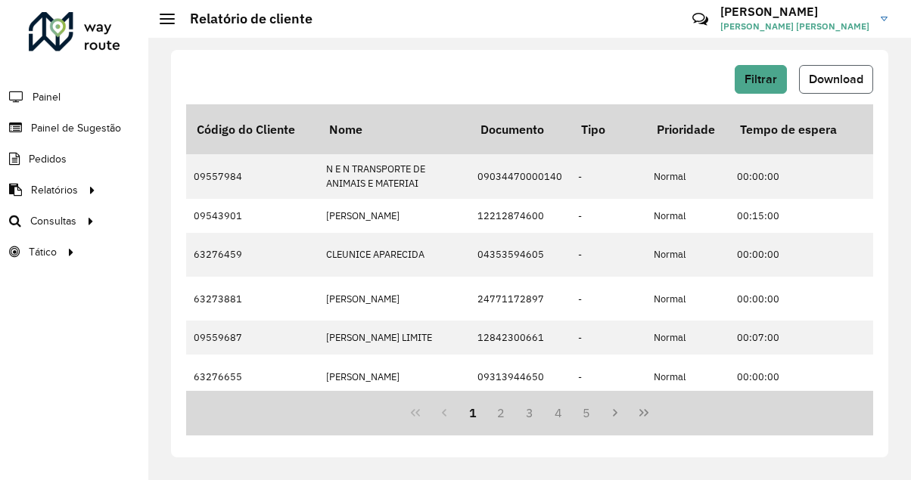
click at [819, 85] on button "Download" at bounding box center [836, 79] width 74 height 29
click at [505, 73] on div "Filtrar Download" at bounding box center [529, 79] width 687 height 29
